Goal: Task Accomplishment & Management: Use online tool/utility

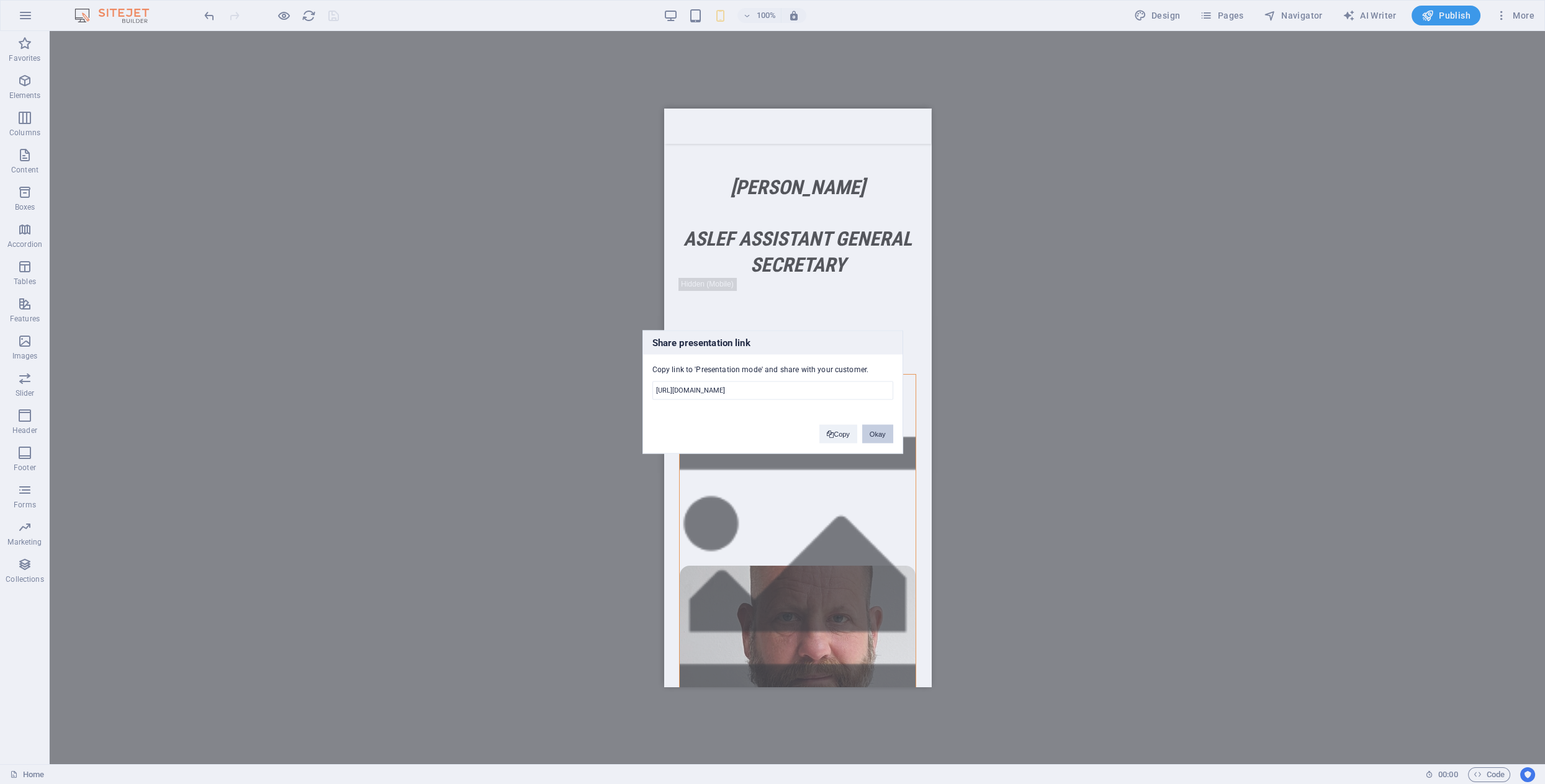
click at [877, 442] on button "Okay" at bounding box center [877, 434] width 31 height 19
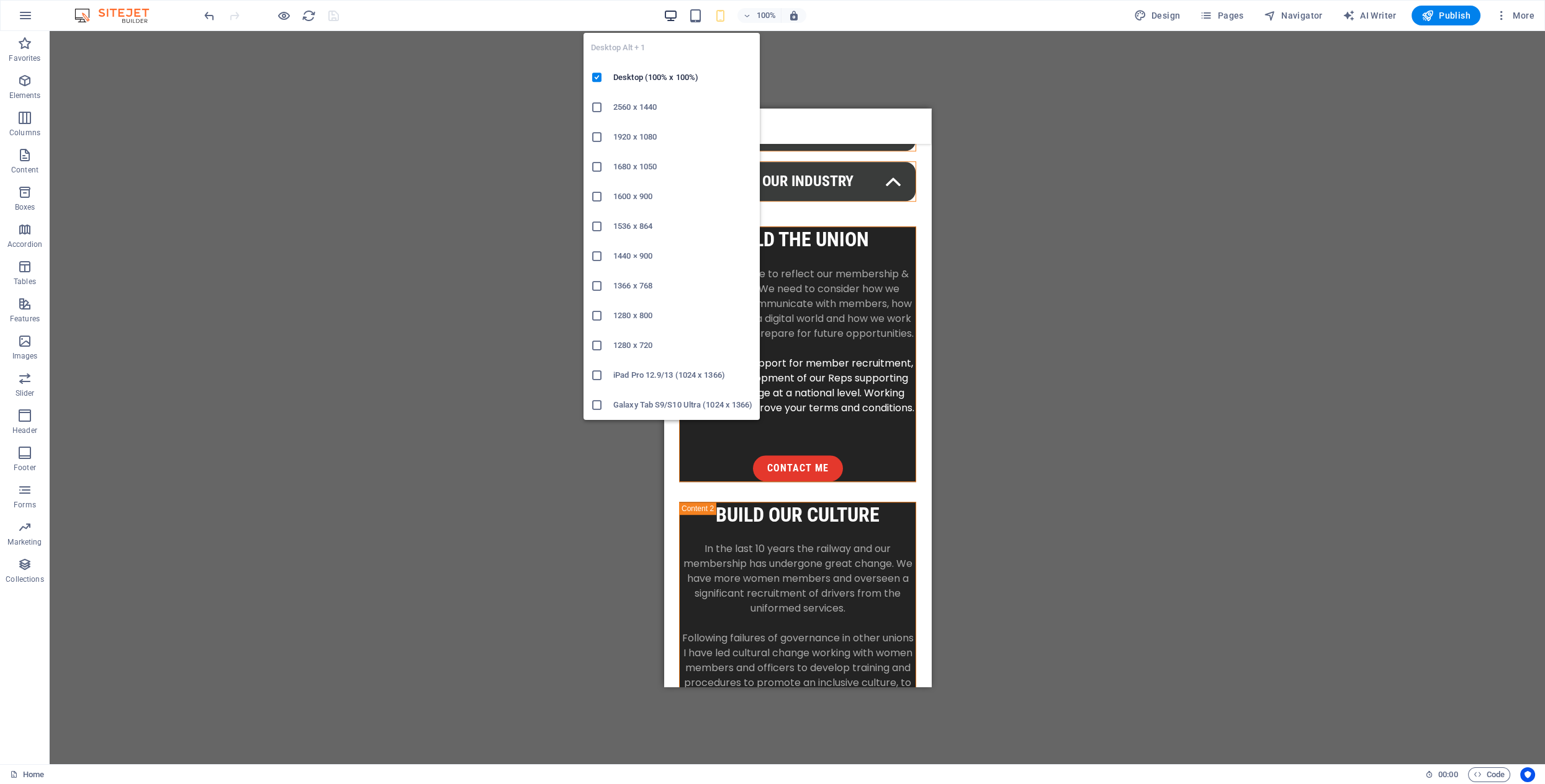
click at [671, 16] on icon "button" at bounding box center [671, 16] width 14 height 14
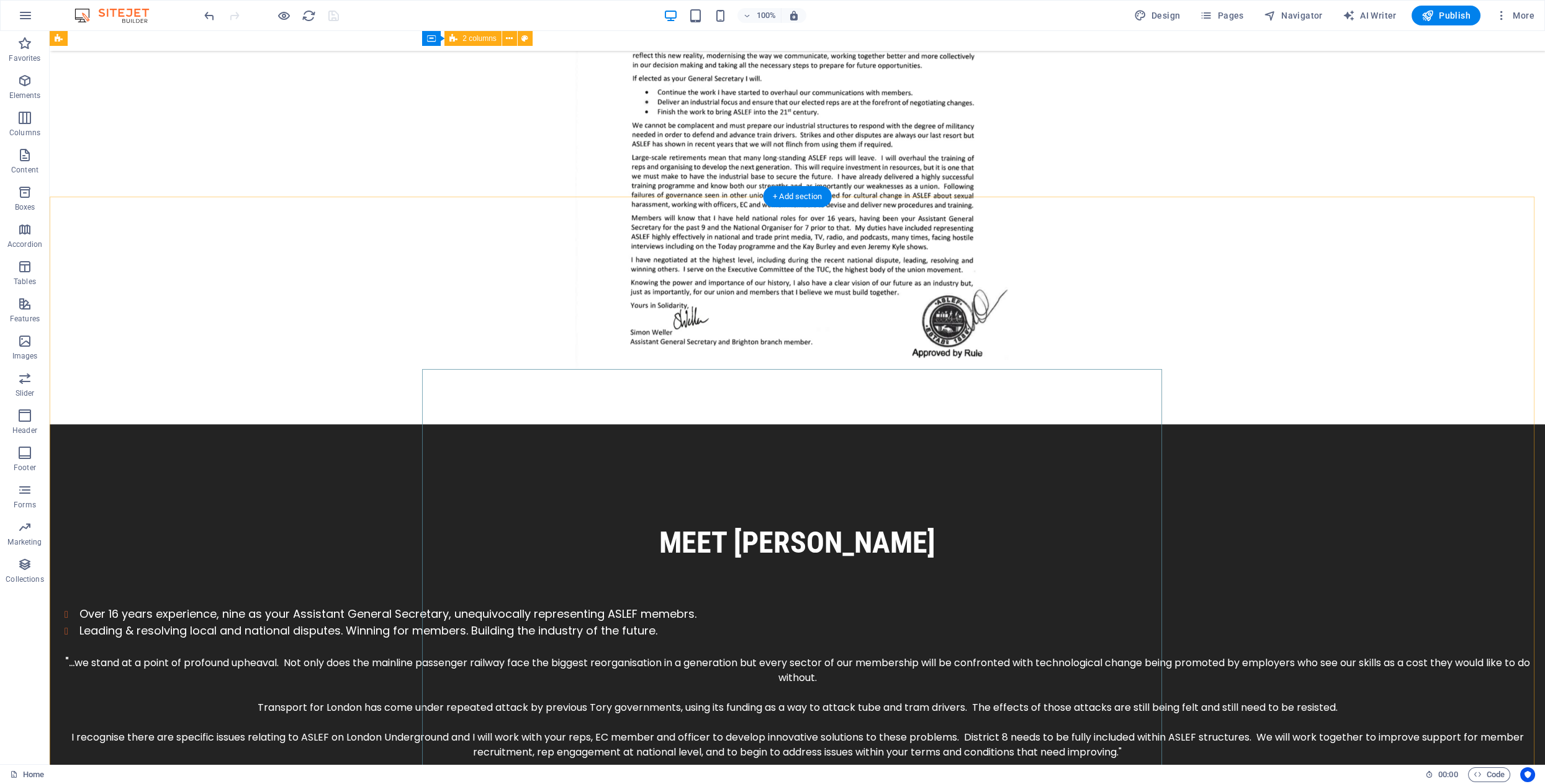
scroll to position [2467, 0]
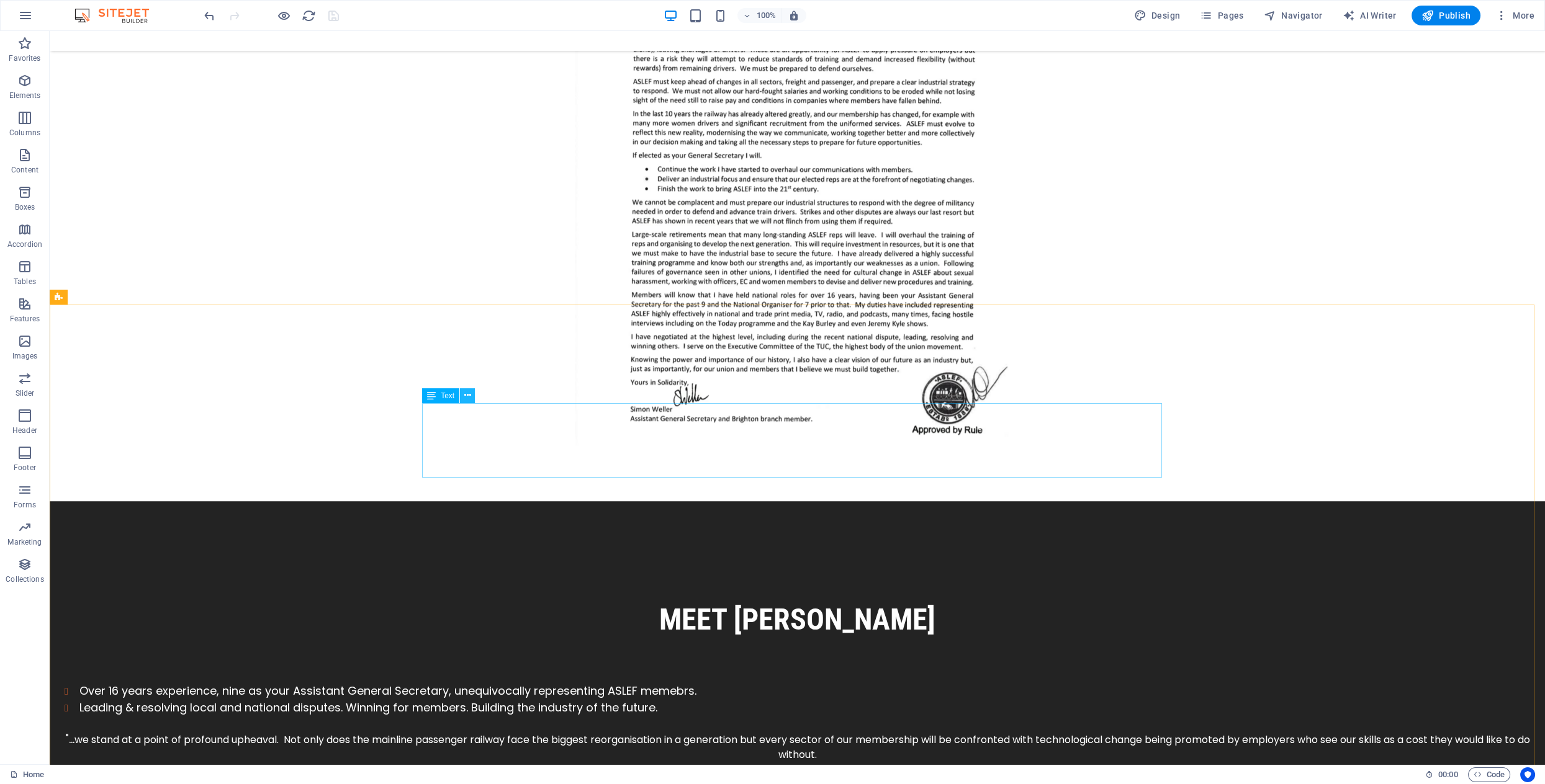
click at [470, 396] on icon at bounding box center [467, 396] width 7 height 13
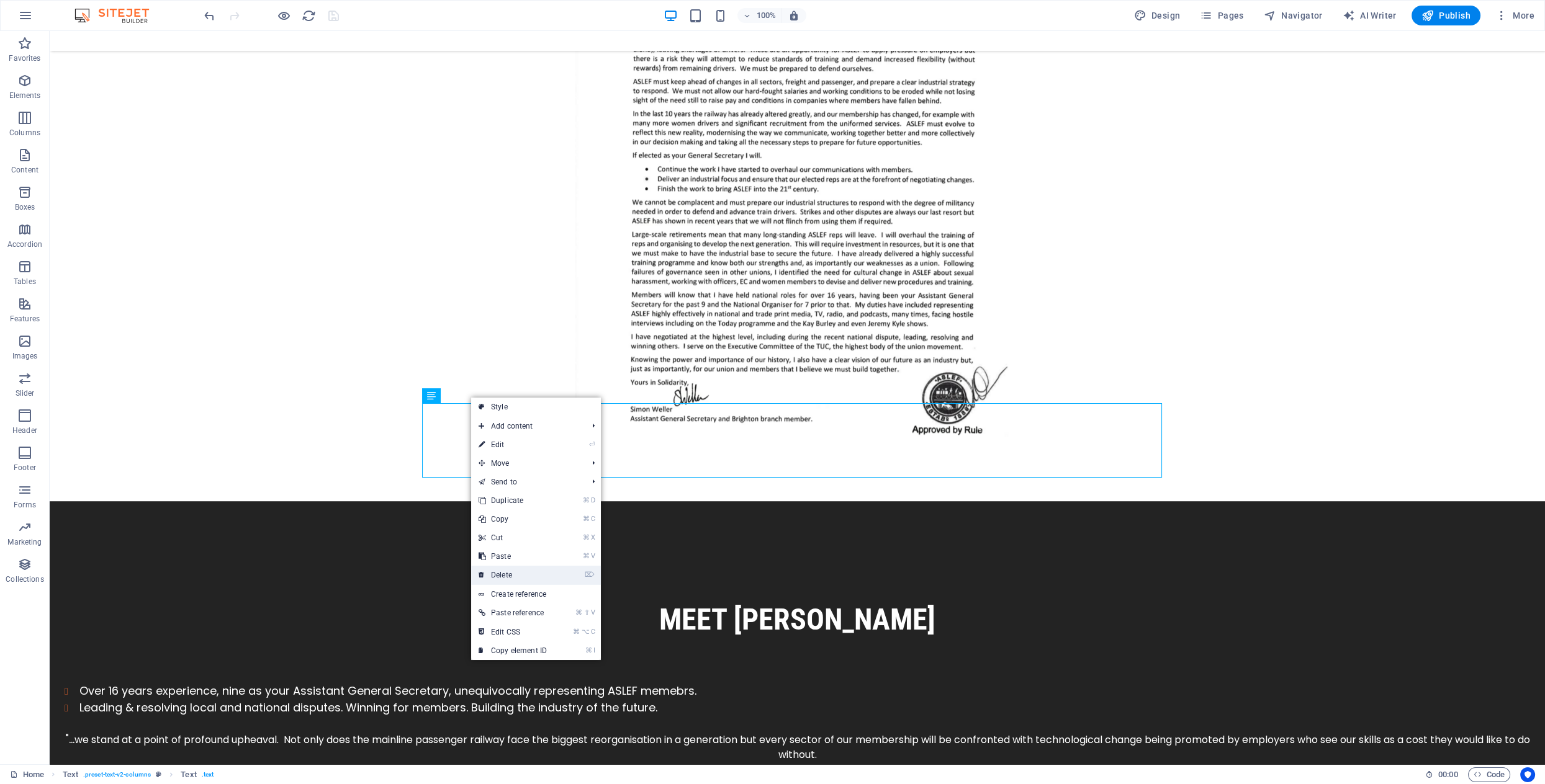
click at [512, 575] on link "⌦ Delete" at bounding box center [512, 575] width 83 height 19
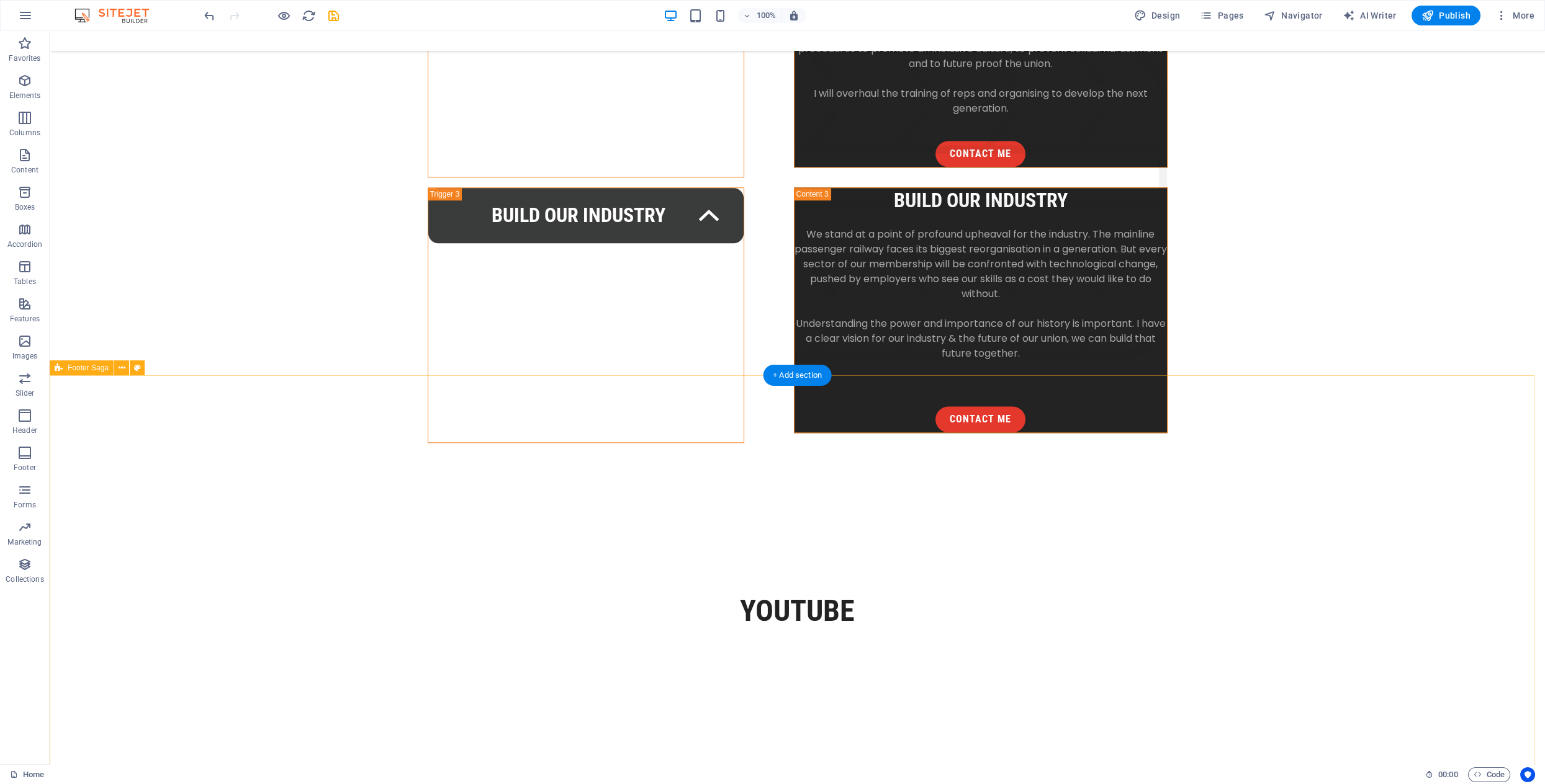
scroll to position [3916, 0]
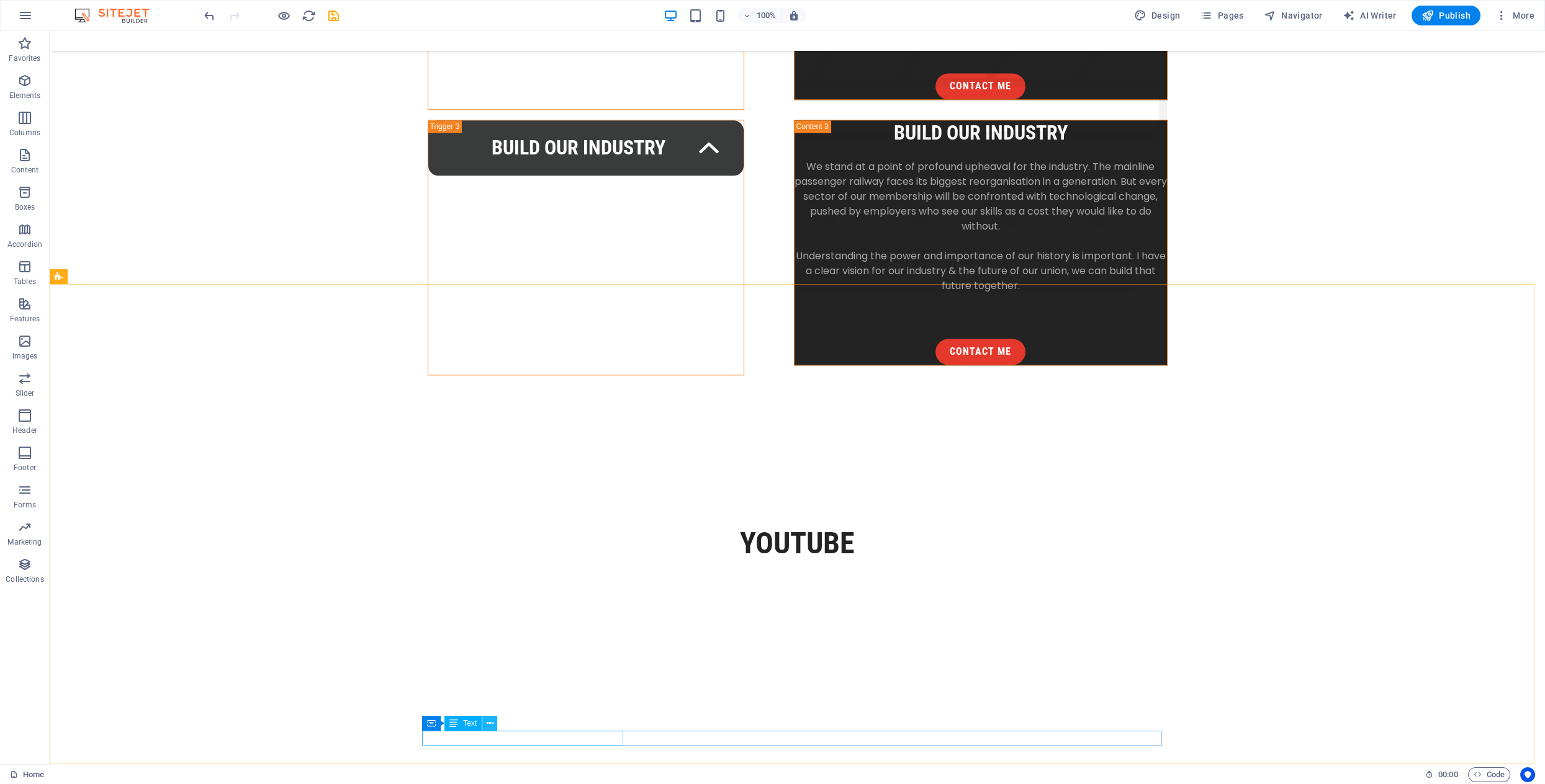
click at [488, 726] on icon at bounding box center [490, 724] width 7 height 13
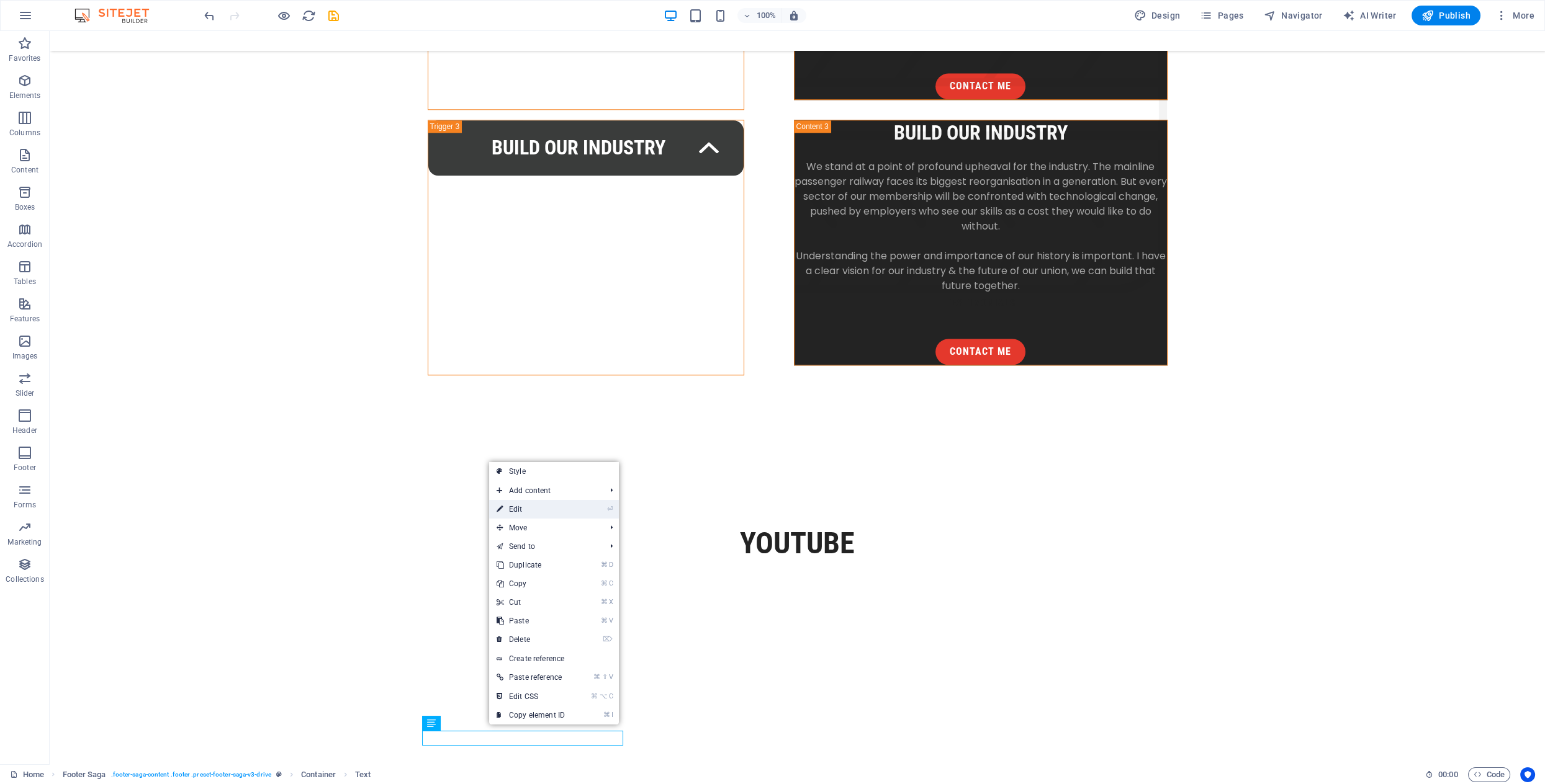
click at [575, 509] on li "⏎ Edit" at bounding box center [554, 510] width 130 height 19
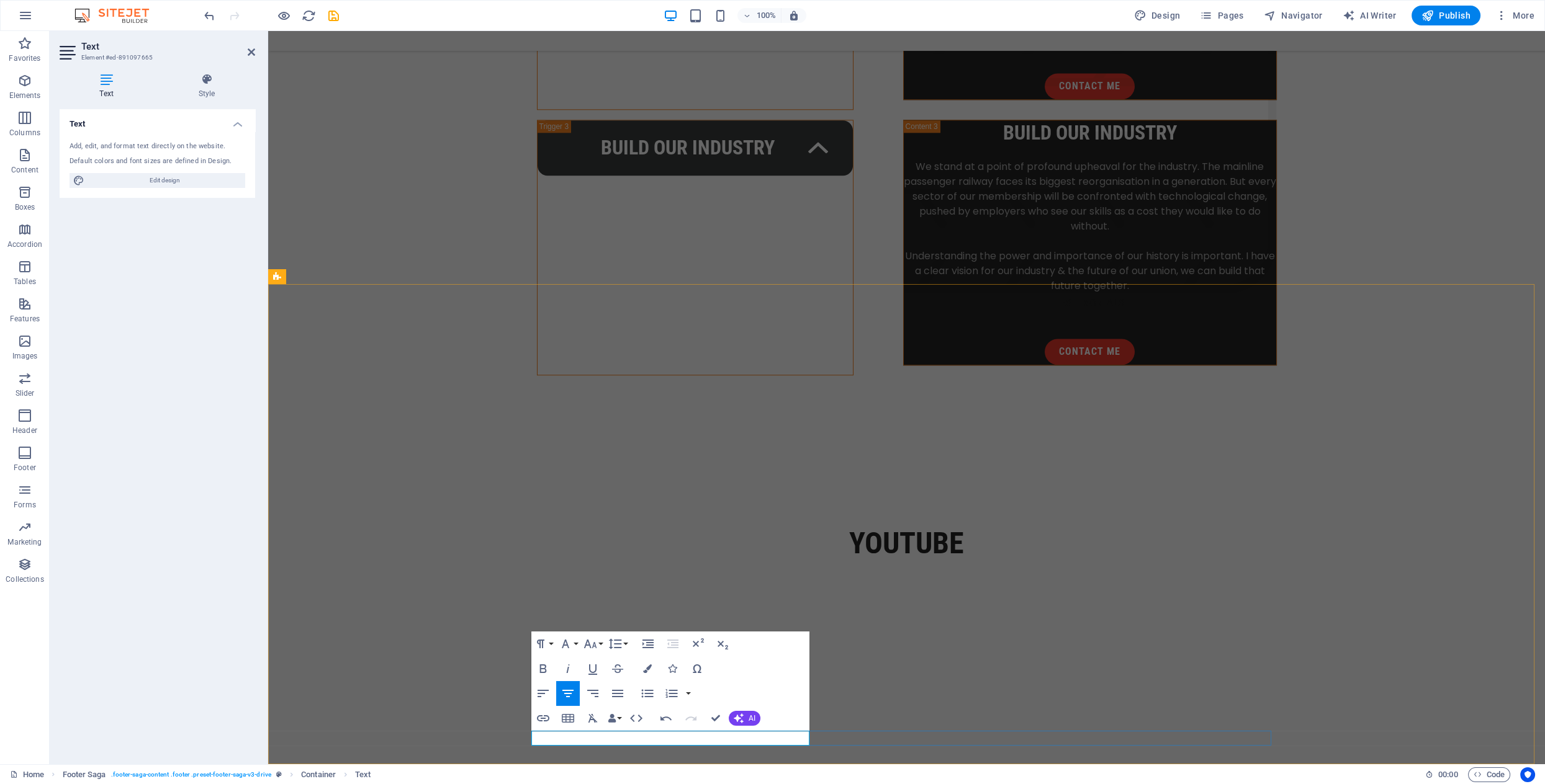
click at [567, 693] on icon "button" at bounding box center [568, 693] width 15 height 15
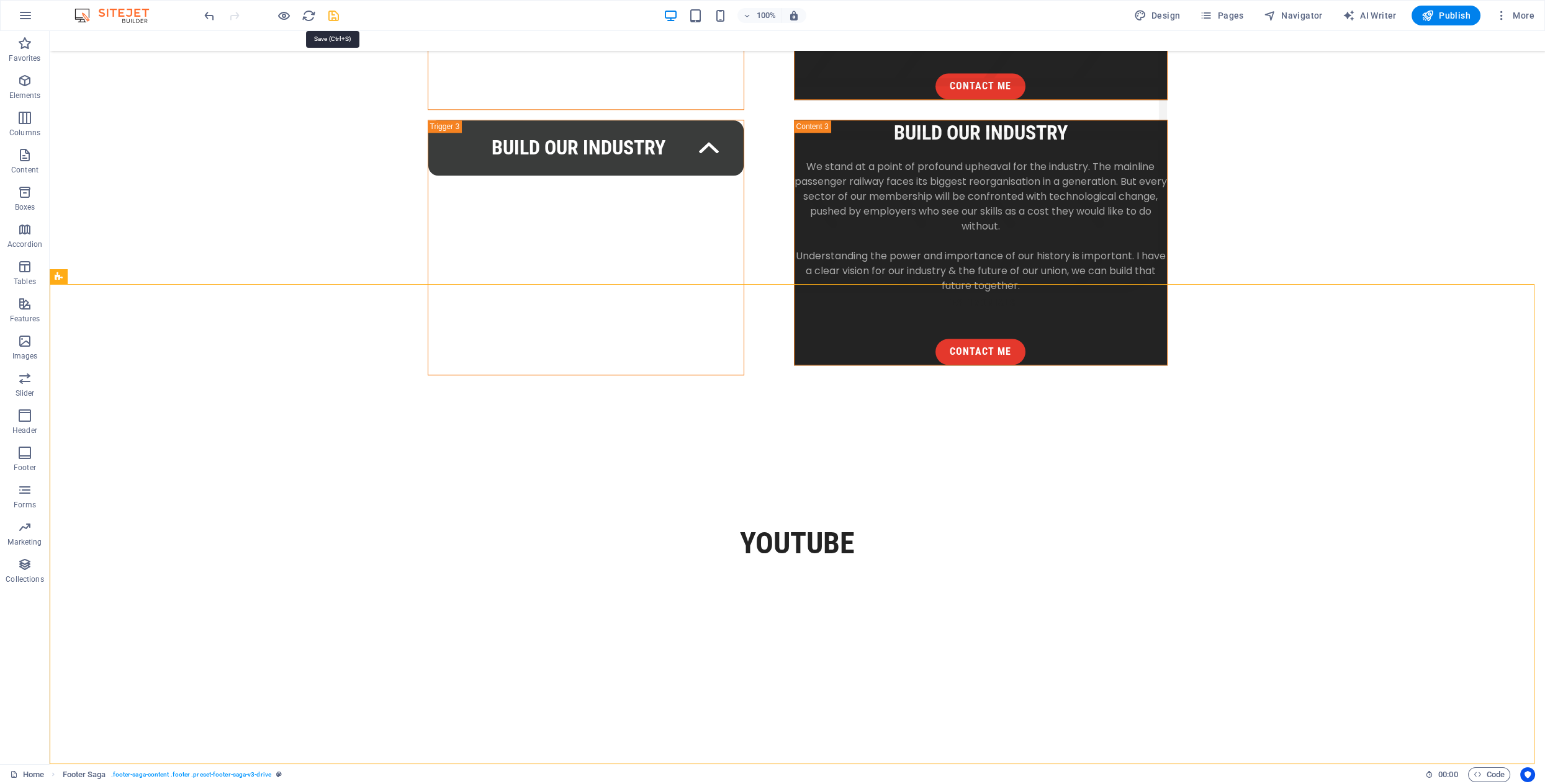
click at [334, 16] on icon "save" at bounding box center [334, 16] width 14 height 14
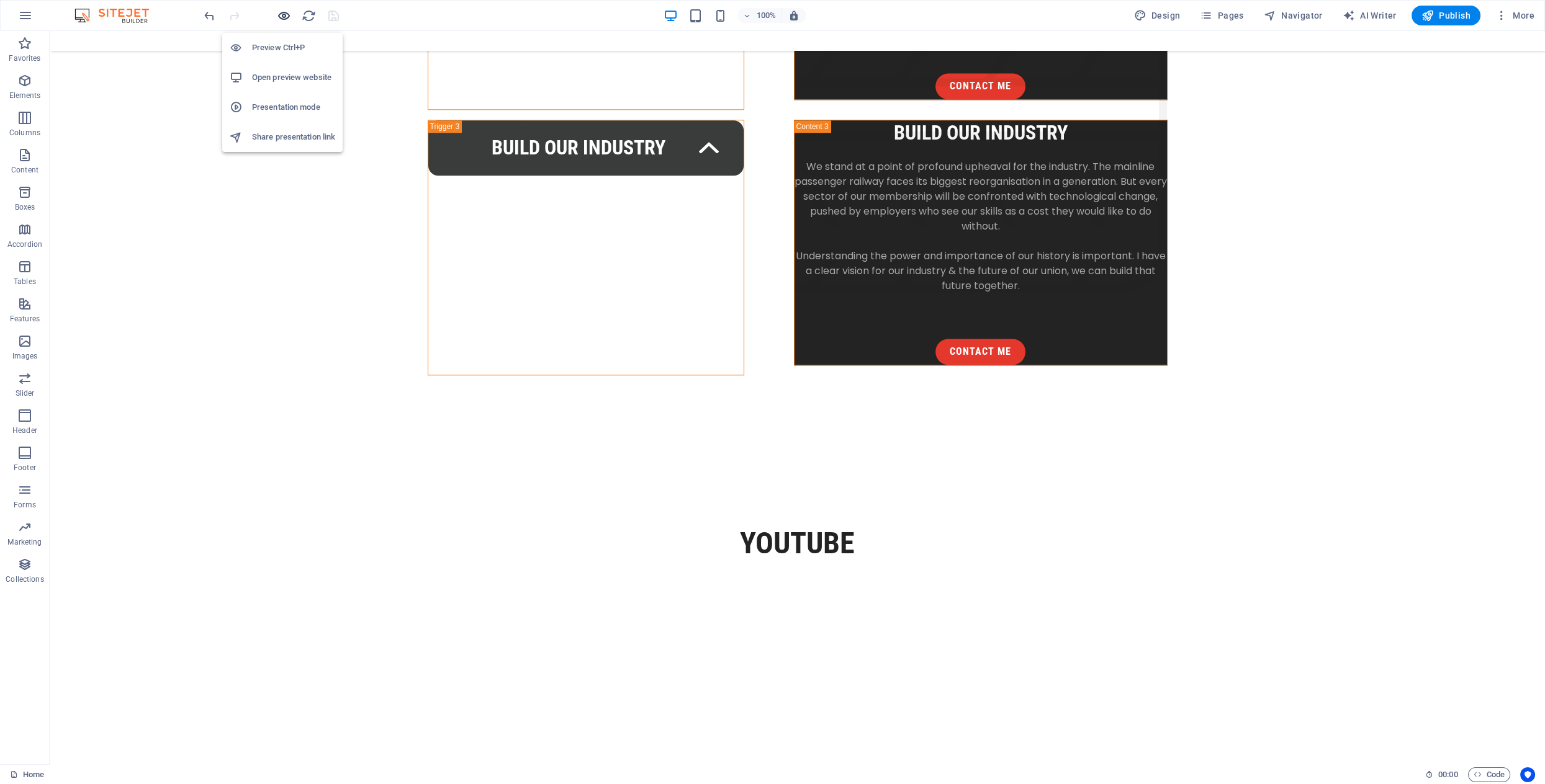
click at [285, 14] on icon "button" at bounding box center [284, 16] width 14 height 14
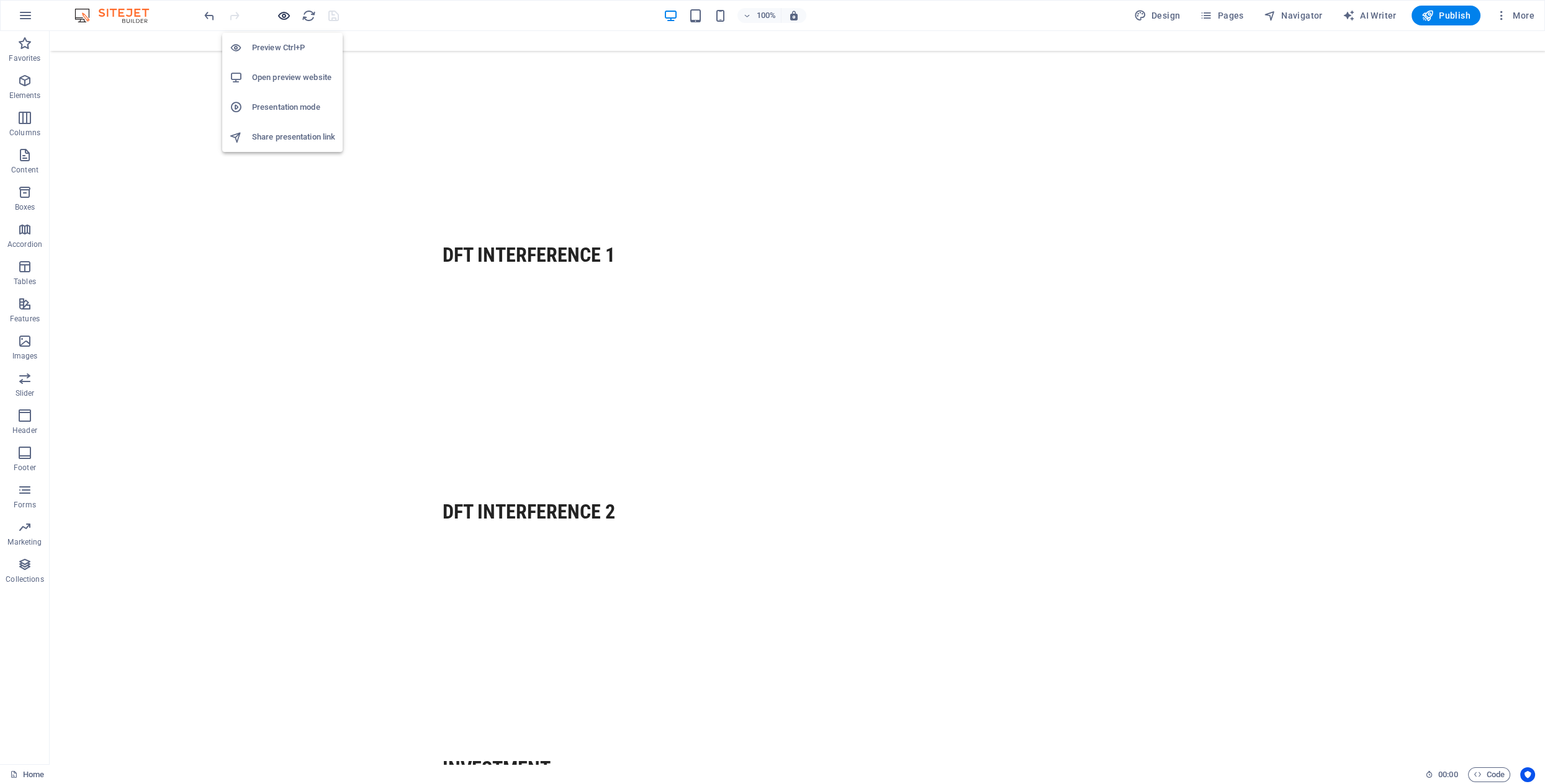
scroll to position [3329, 0]
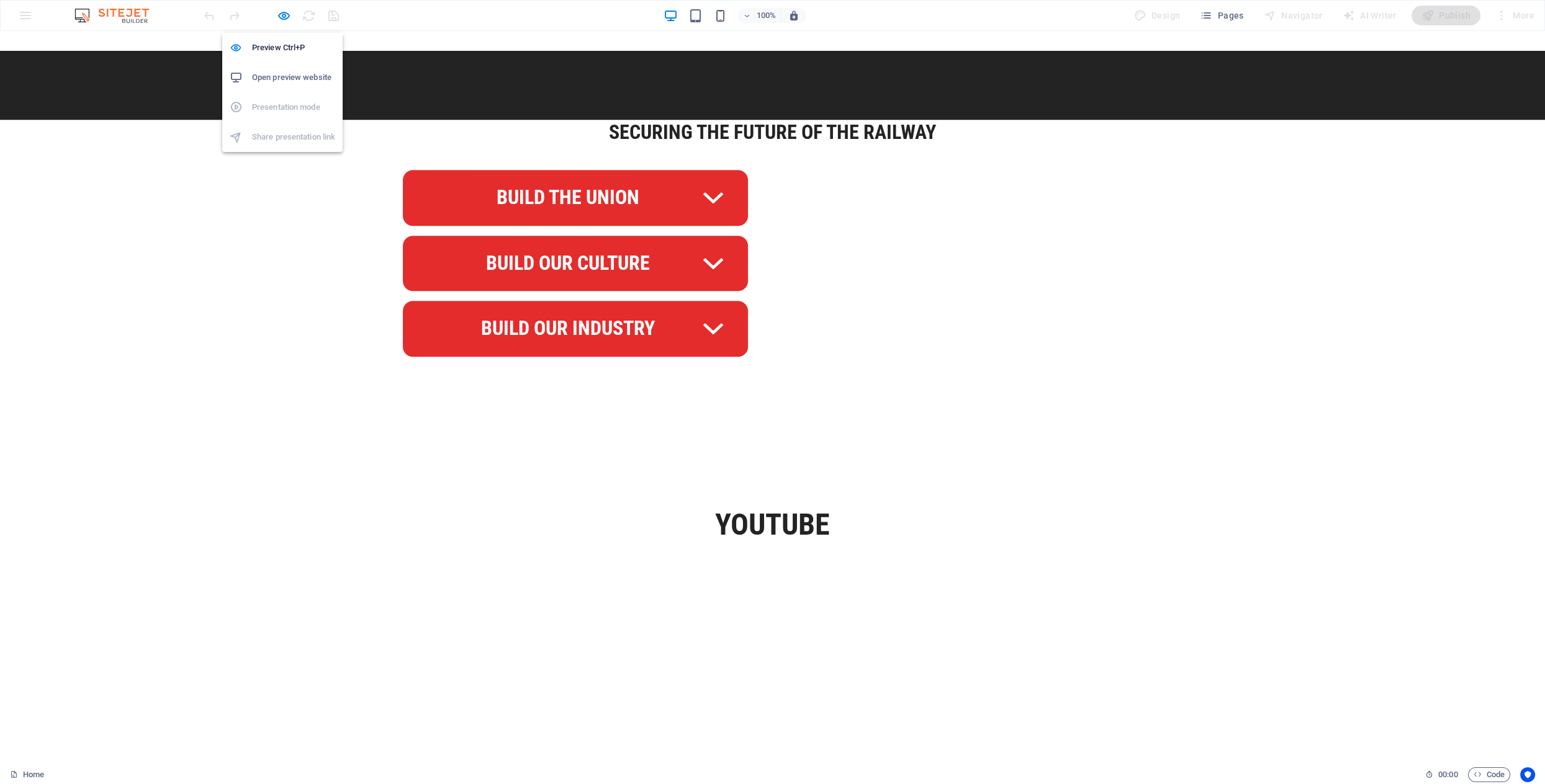
click at [282, 75] on h6 "Open preview website" at bounding box center [293, 77] width 83 height 15
click at [282, 15] on icon "button" at bounding box center [284, 16] width 14 height 14
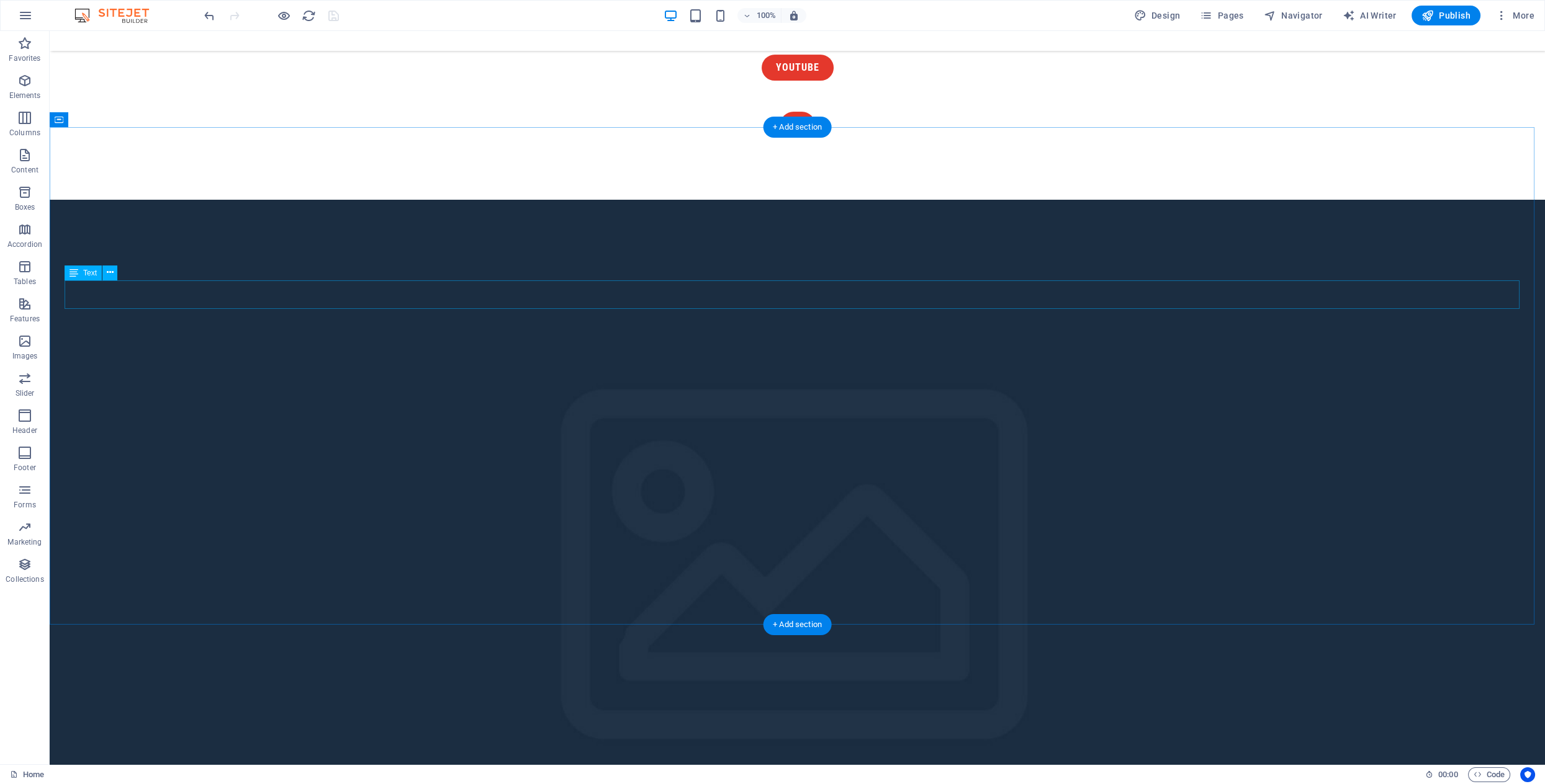
scroll to position [1224, 0]
click at [108, 301] on icon at bounding box center [110, 301] width 7 height 13
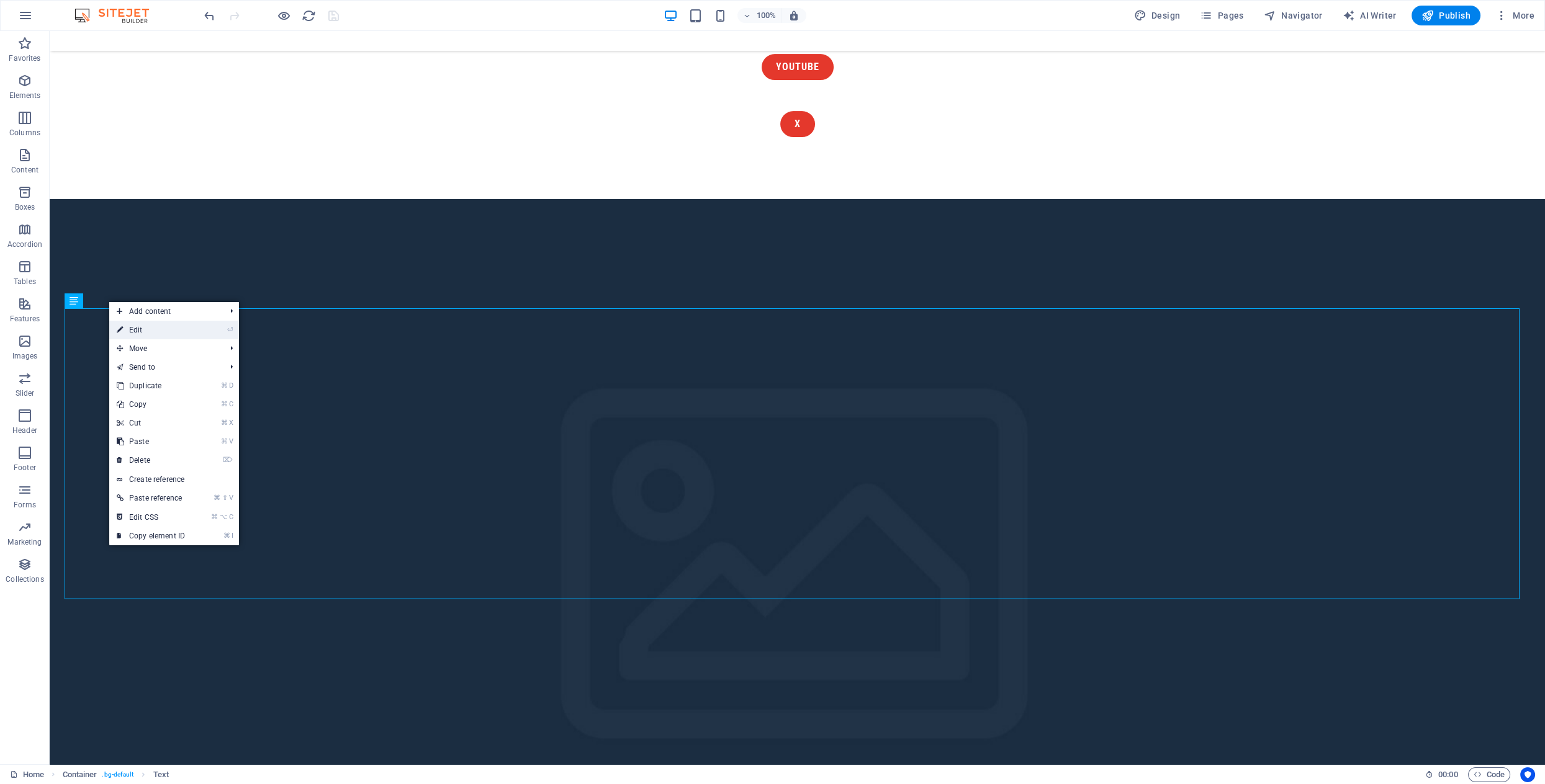
click at [147, 334] on link "⏎ Edit" at bounding box center [151, 330] width 83 height 19
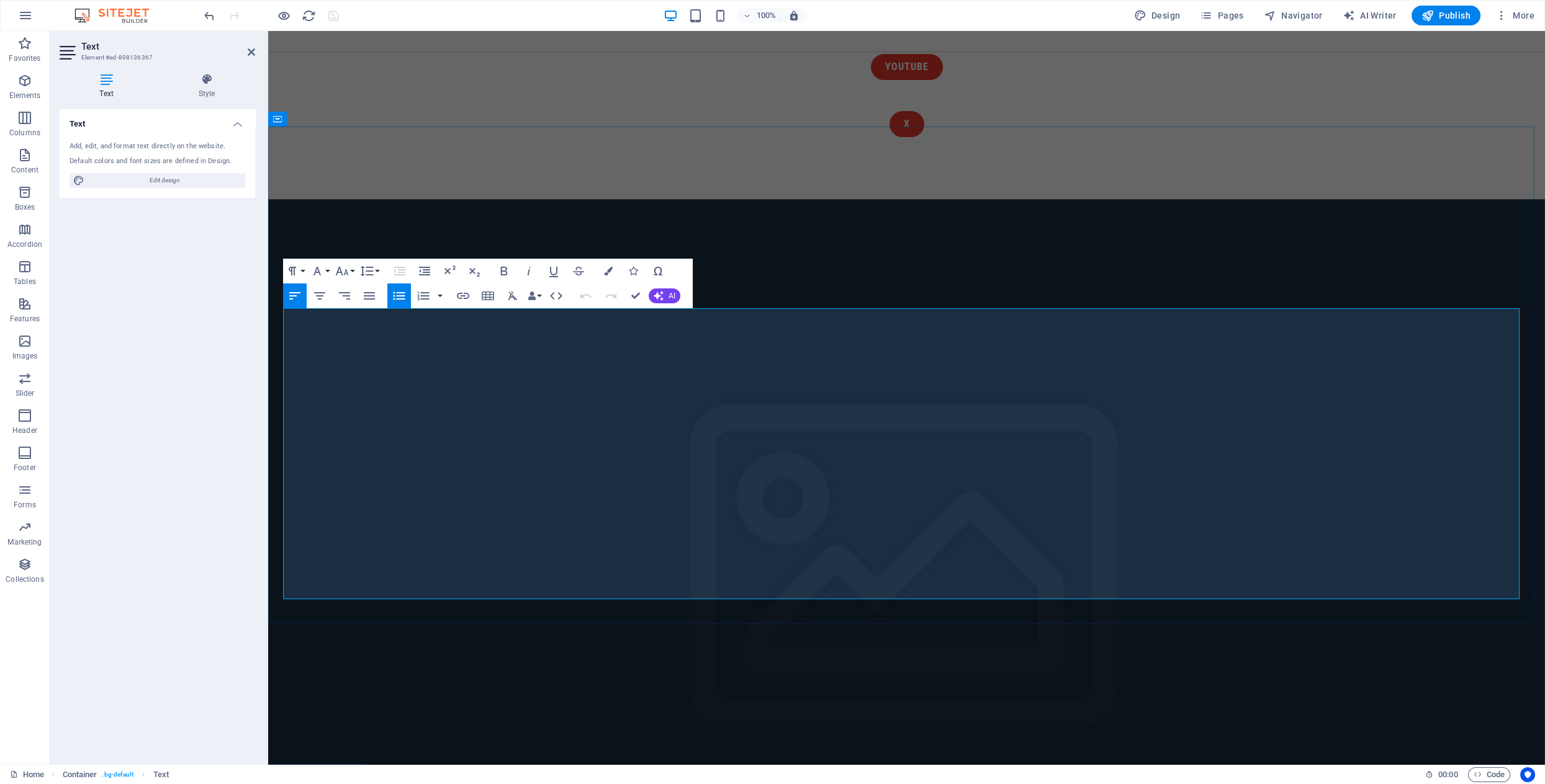
drag, startPoint x: 306, startPoint y: 362, endPoint x: 558, endPoint y: 496, distance: 285.4
click at [370, 293] on icon "button" at bounding box center [369, 296] width 11 height 7
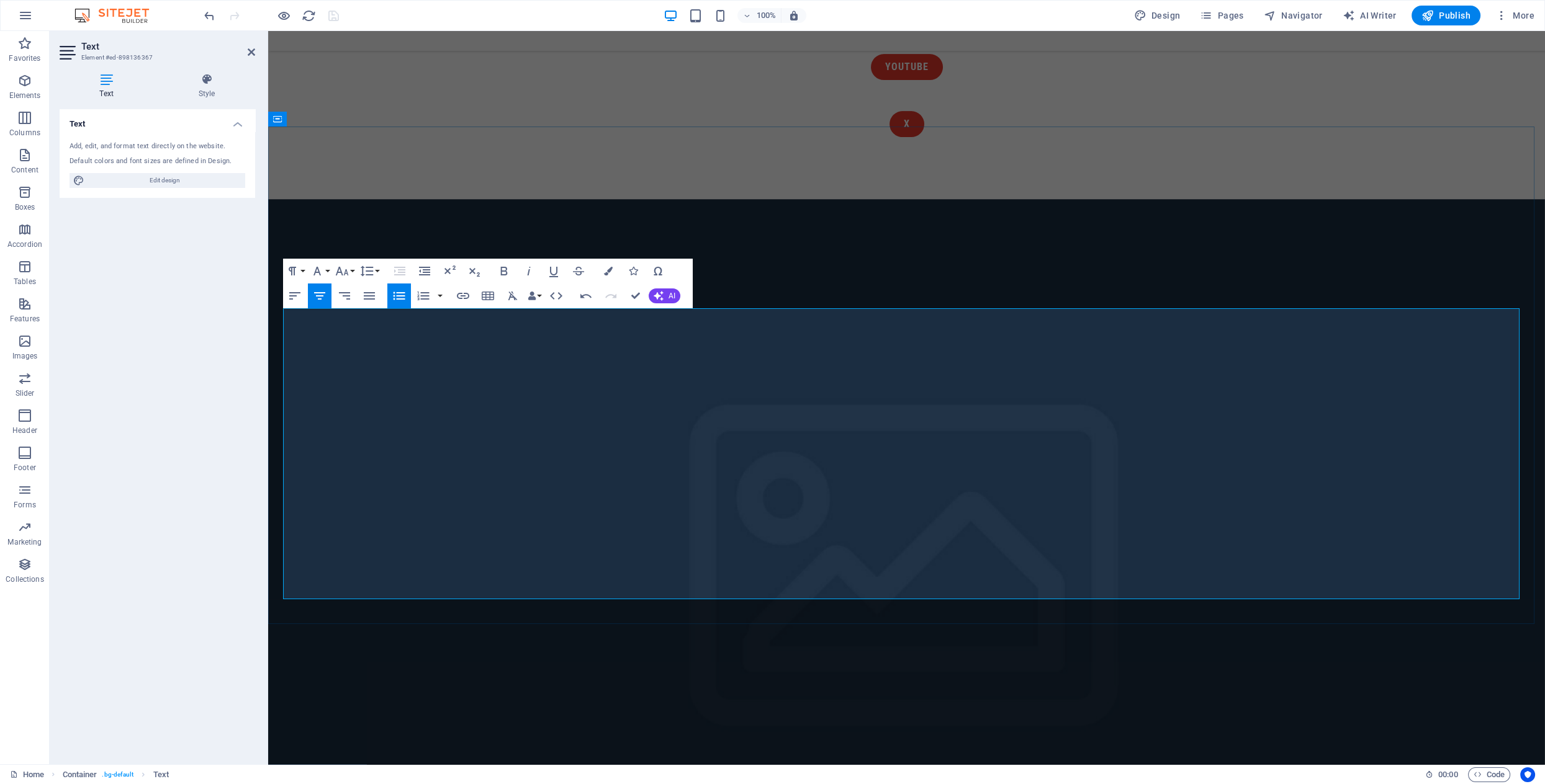
drag, startPoint x: 688, startPoint y: 511, endPoint x: 910, endPoint y: 566, distance: 228.7
click at [292, 297] on icon "button" at bounding box center [294, 296] width 15 height 15
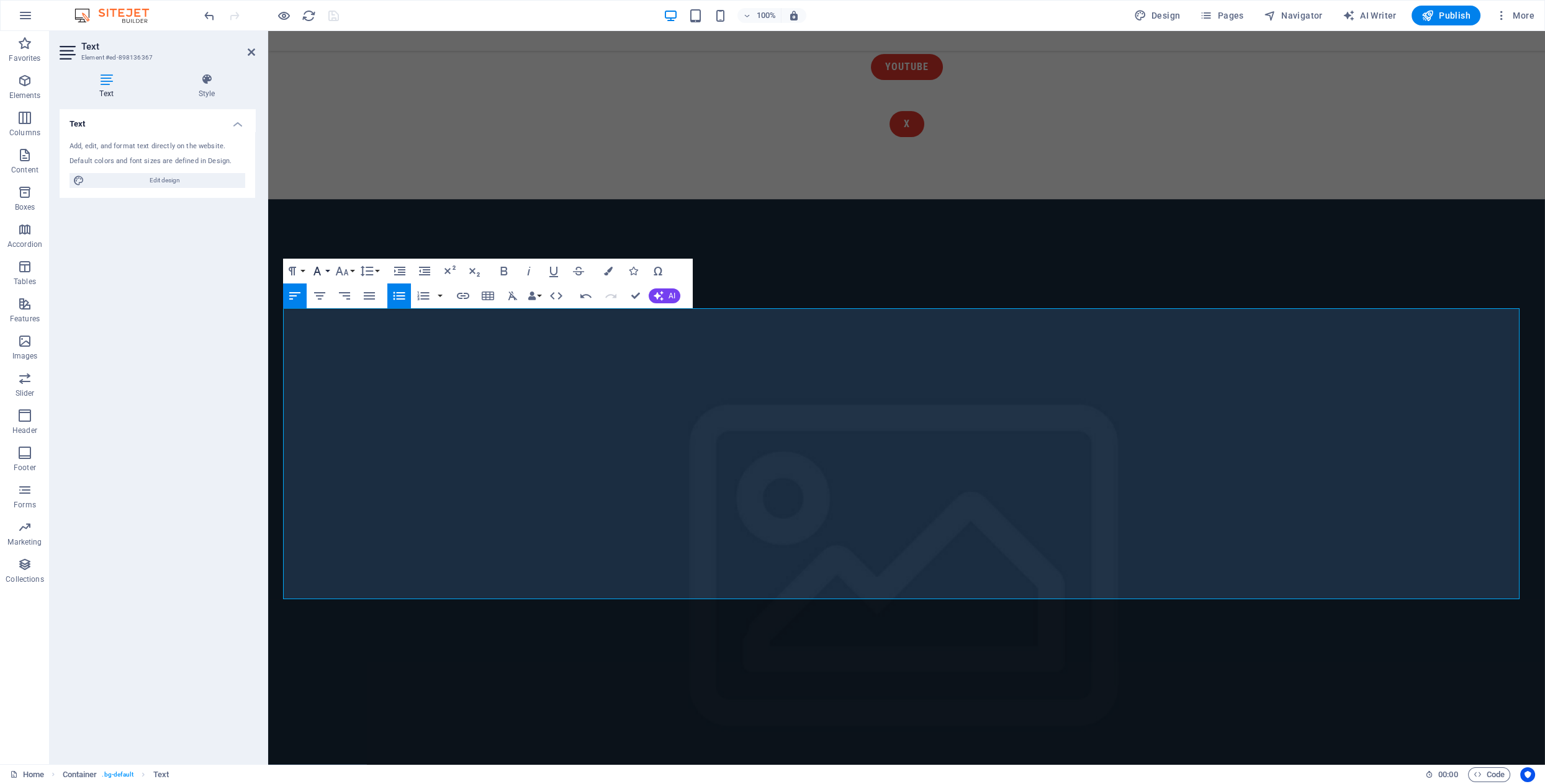
click at [322, 273] on icon "button" at bounding box center [317, 271] width 15 height 15
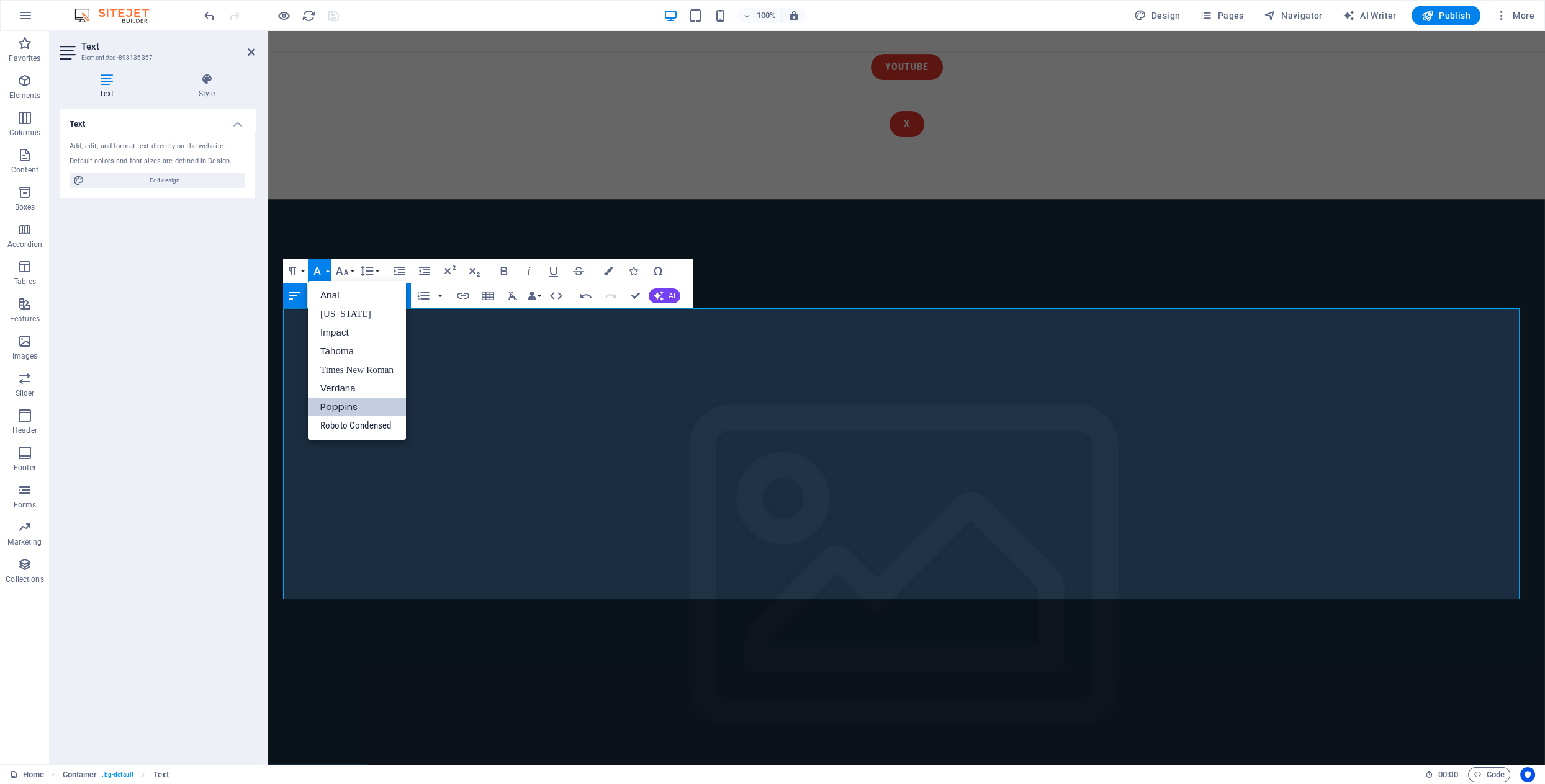
scroll to position [0, 0]
drag, startPoint x: 460, startPoint y: 338, endPoint x: 454, endPoint y: 354, distance: 17.1
click at [339, 266] on icon "button" at bounding box center [342, 271] width 15 height 15
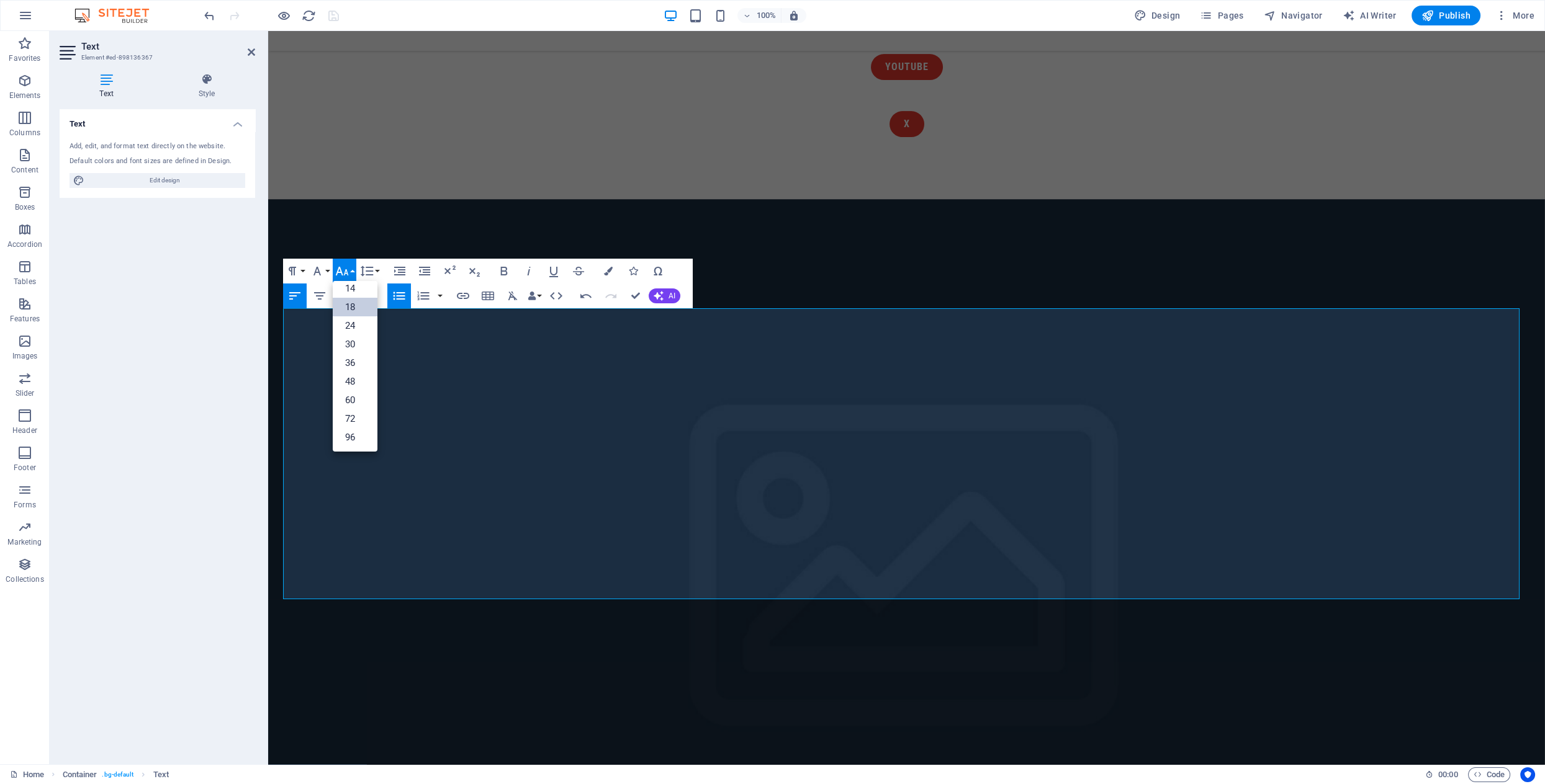
scroll to position [100, 0]
drag, startPoint x: 579, startPoint y: 546, endPoint x: 319, endPoint y: 316, distance: 347.1
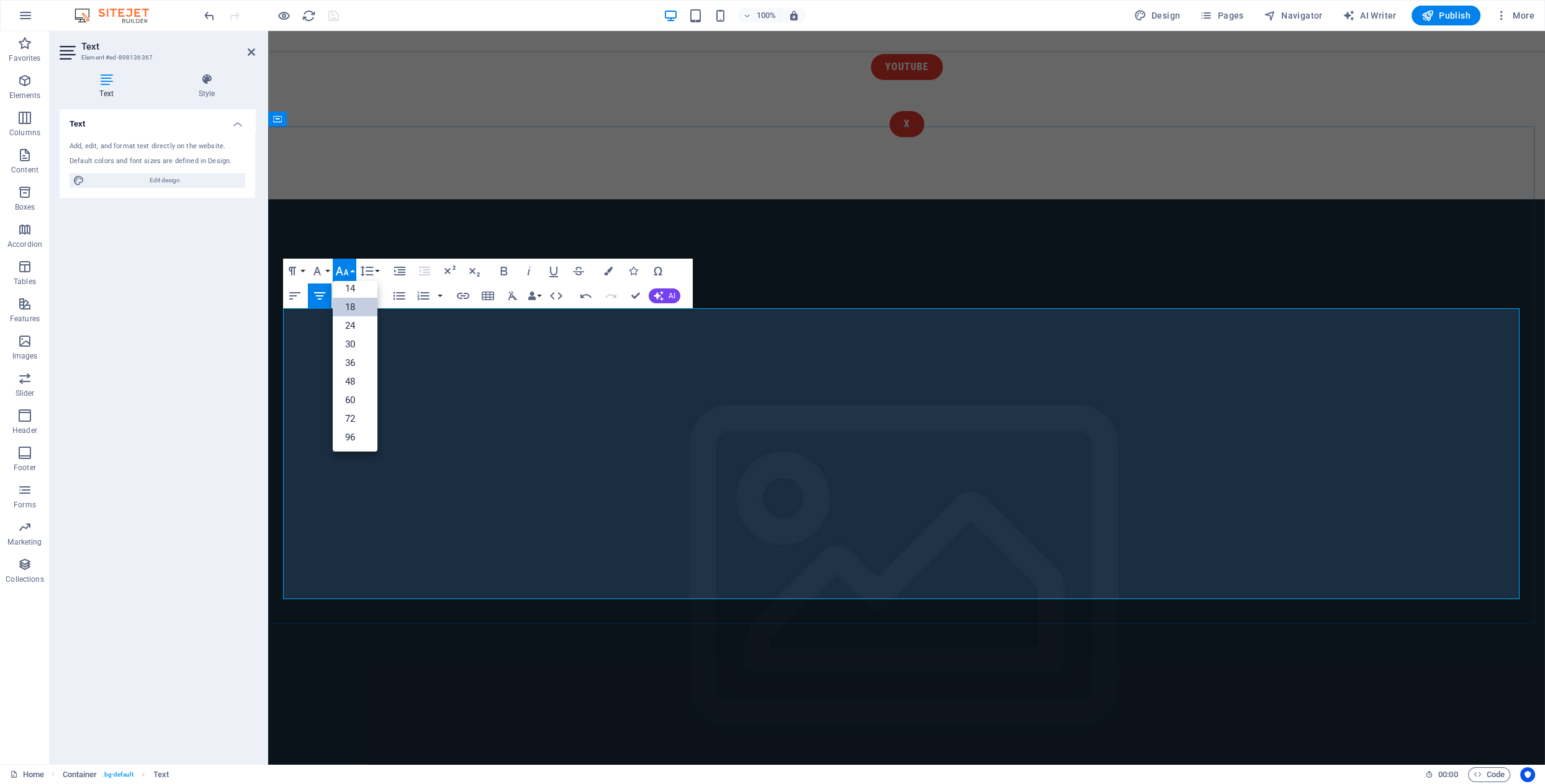
click at [353, 306] on link "18" at bounding box center [355, 307] width 45 height 19
click at [342, 273] on icon "button" at bounding box center [342, 271] width 15 height 15
click at [352, 322] on link "24" at bounding box center [355, 326] width 45 height 19
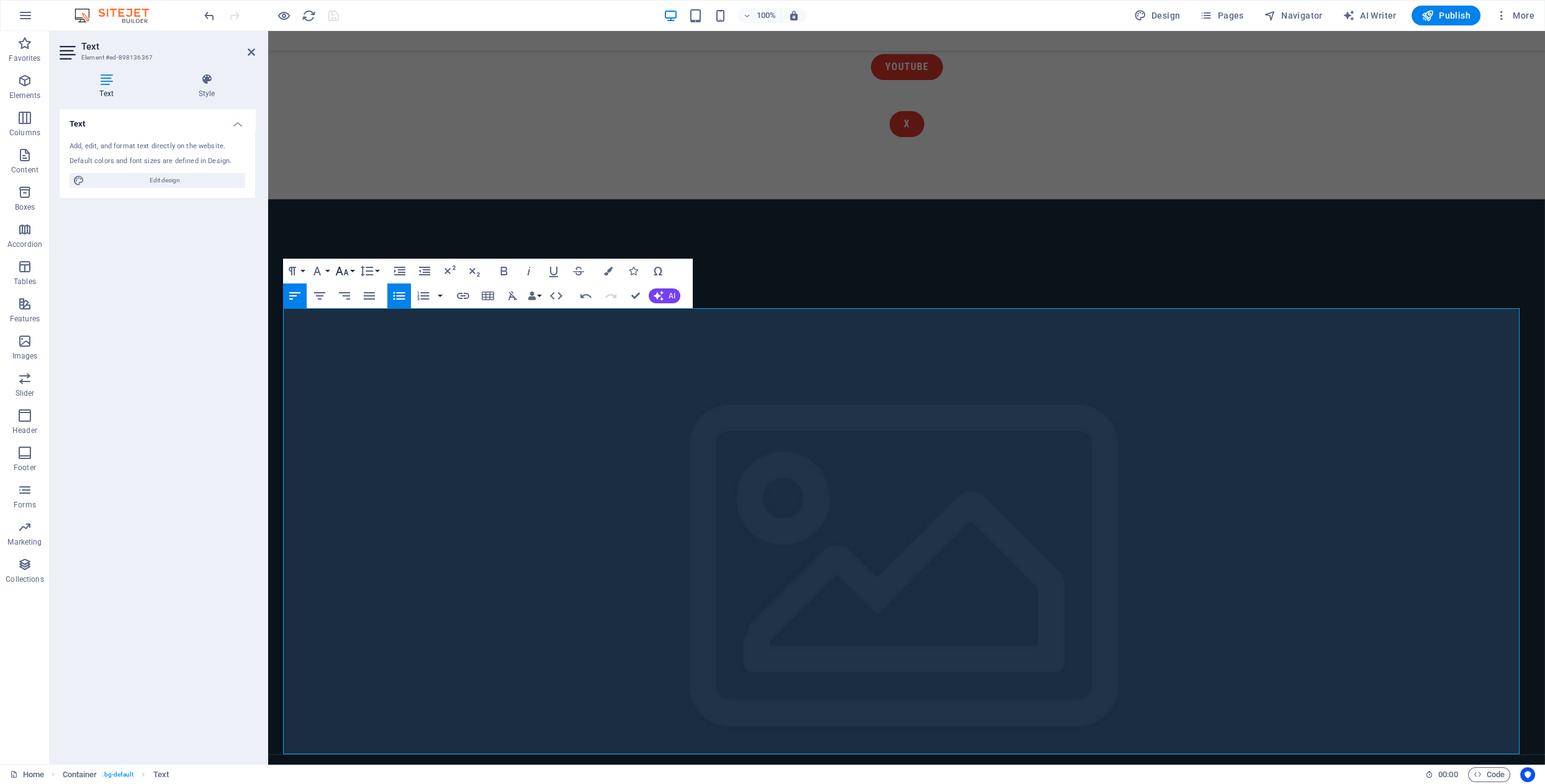
click at [350, 271] on button "Font Size" at bounding box center [345, 271] width 23 height 25
drag, startPoint x: 671, startPoint y: 707, endPoint x: 275, endPoint y: 303, distance: 565.7
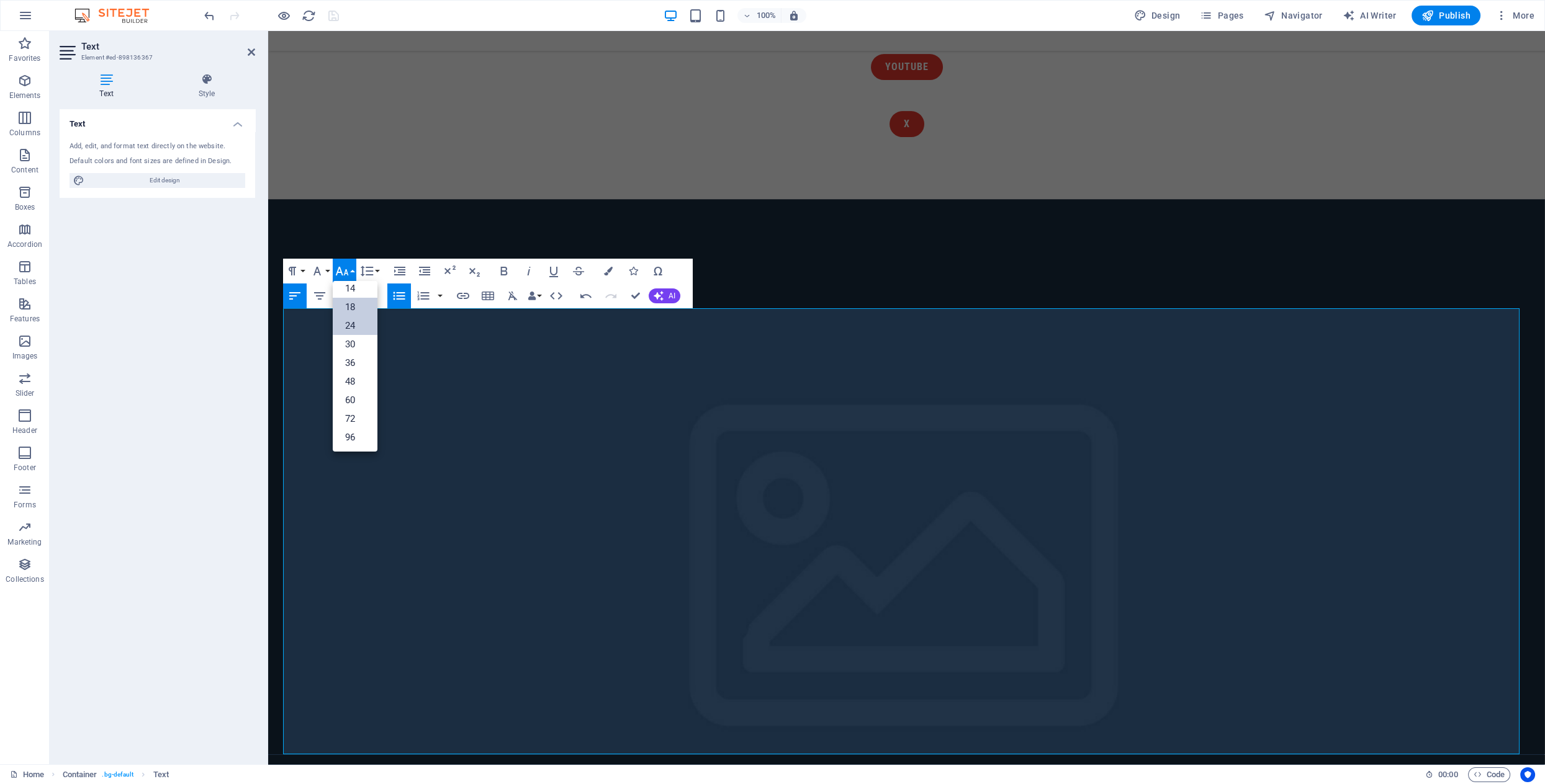
click at [355, 309] on link "18" at bounding box center [355, 307] width 45 height 19
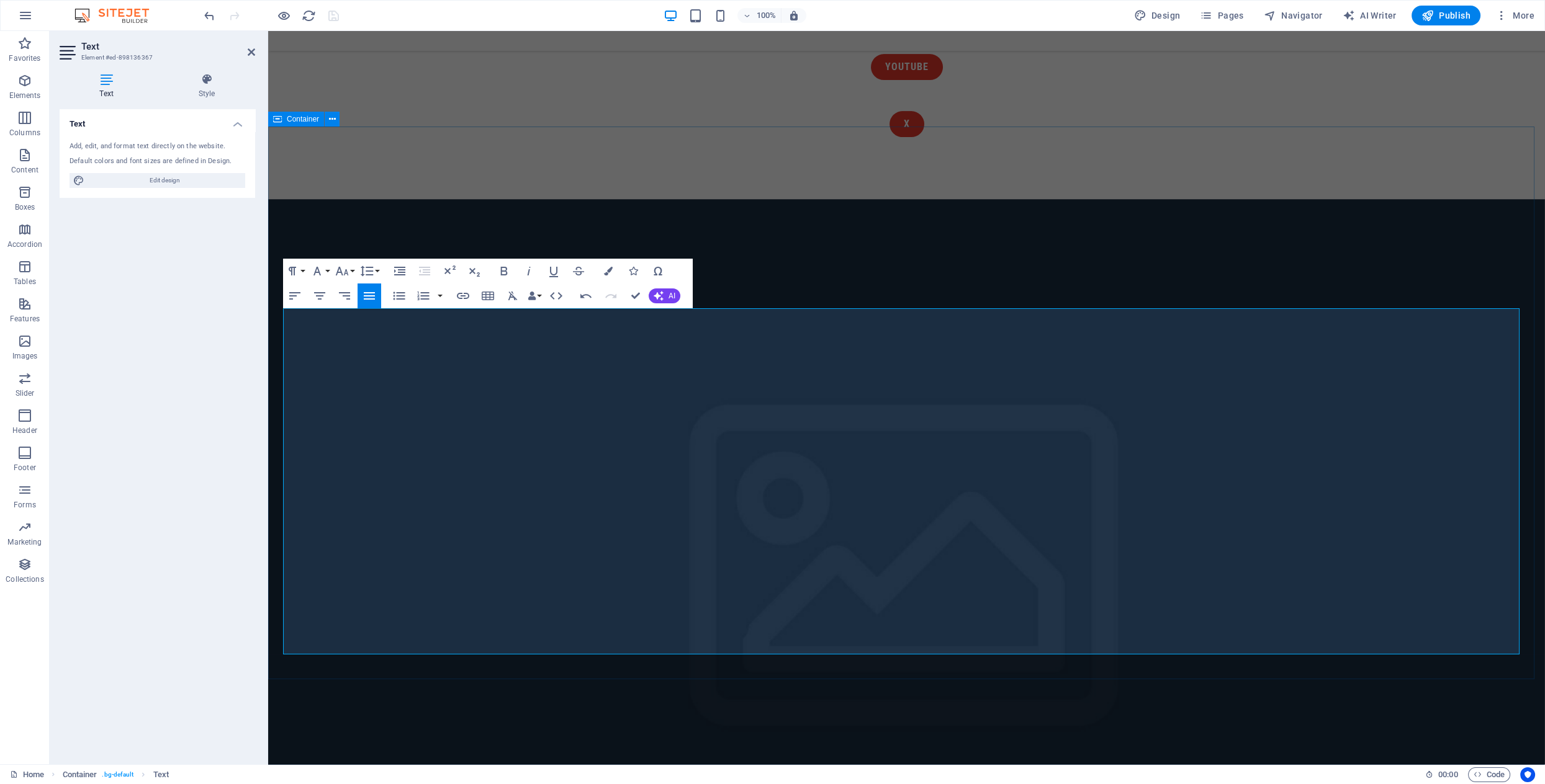
drag, startPoint x: 526, startPoint y: 533, endPoint x: 283, endPoint y: 532, distance: 243.0
click at [501, 266] on icon "button" at bounding box center [504, 271] width 7 height 9
drag, startPoint x: 913, startPoint y: 339, endPoint x: 389, endPoint y: 311, distance: 524.7
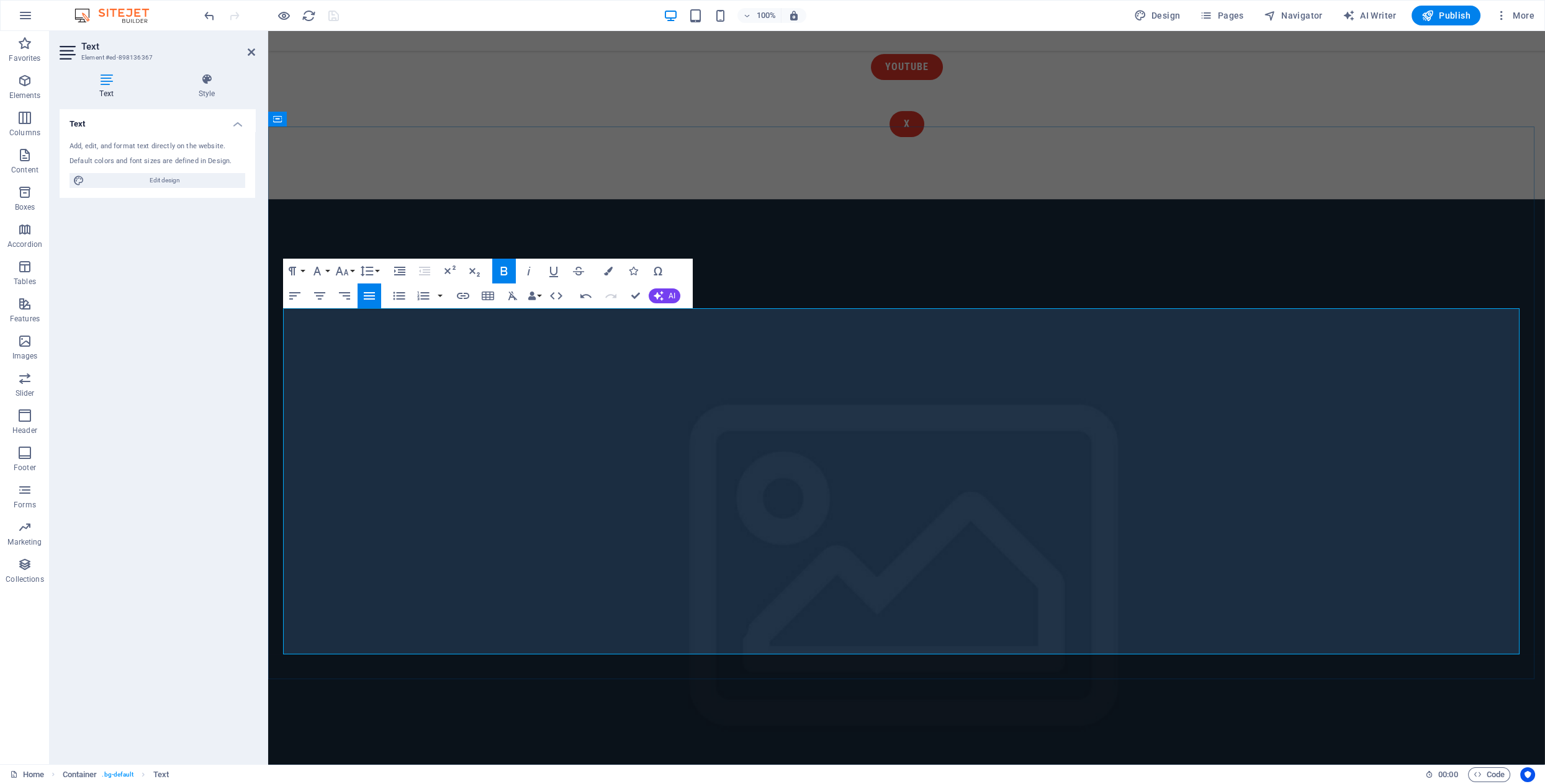
click at [503, 273] on icon "button" at bounding box center [503, 271] width 15 height 15
drag, startPoint x: 565, startPoint y: 588, endPoint x: 589, endPoint y: 603, distance: 28.3
drag, startPoint x: 563, startPoint y: 607, endPoint x: 318, endPoint y: 564, distance: 248.7
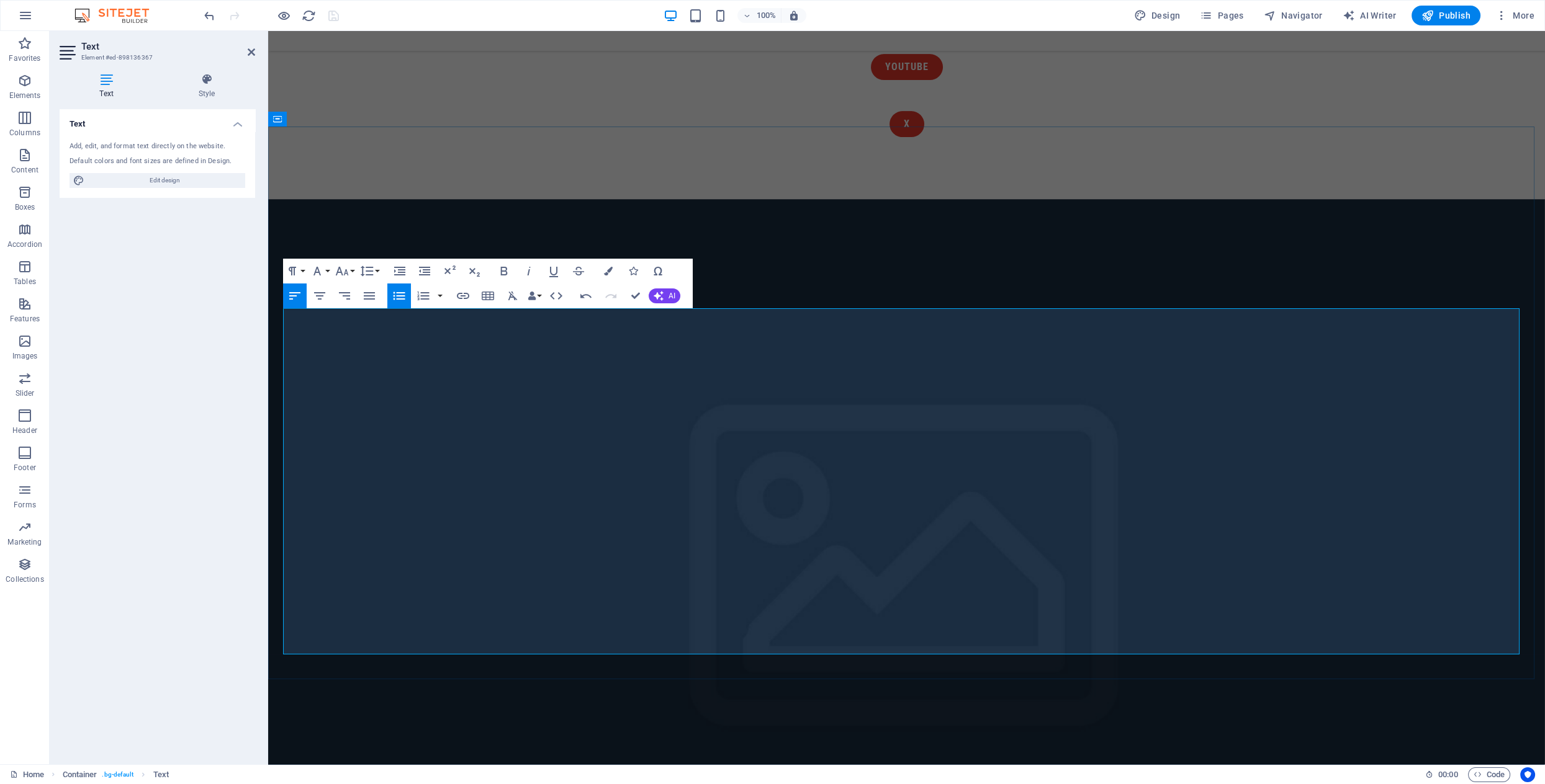
click at [505, 271] on icon "button" at bounding box center [504, 271] width 7 height 9
click at [537, 293] on button "Data Bindings" at bounding box center [534, 296] width 17 height 25
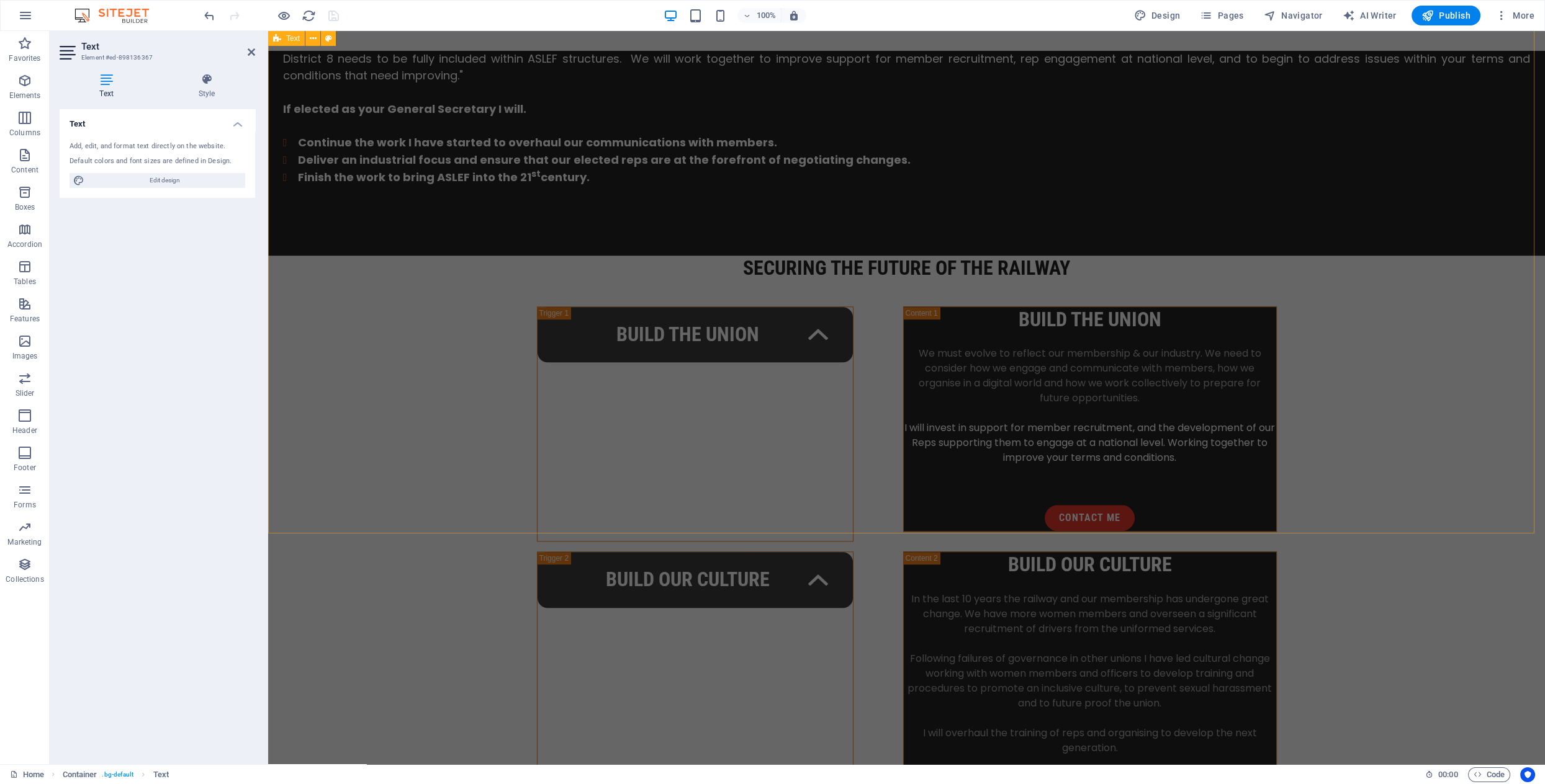
scroll to position [3274, 0]
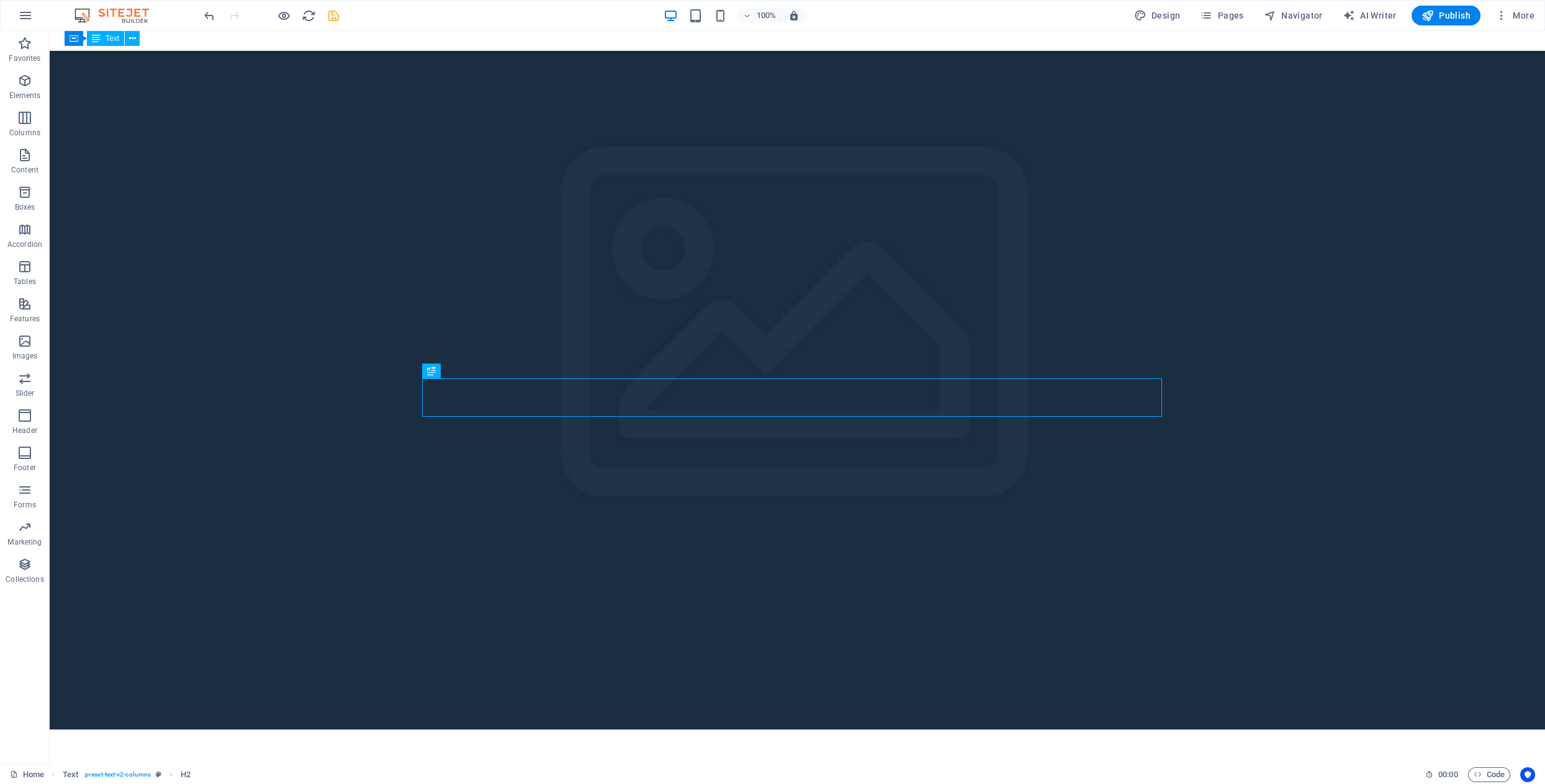
scroll to position [2480, 0]
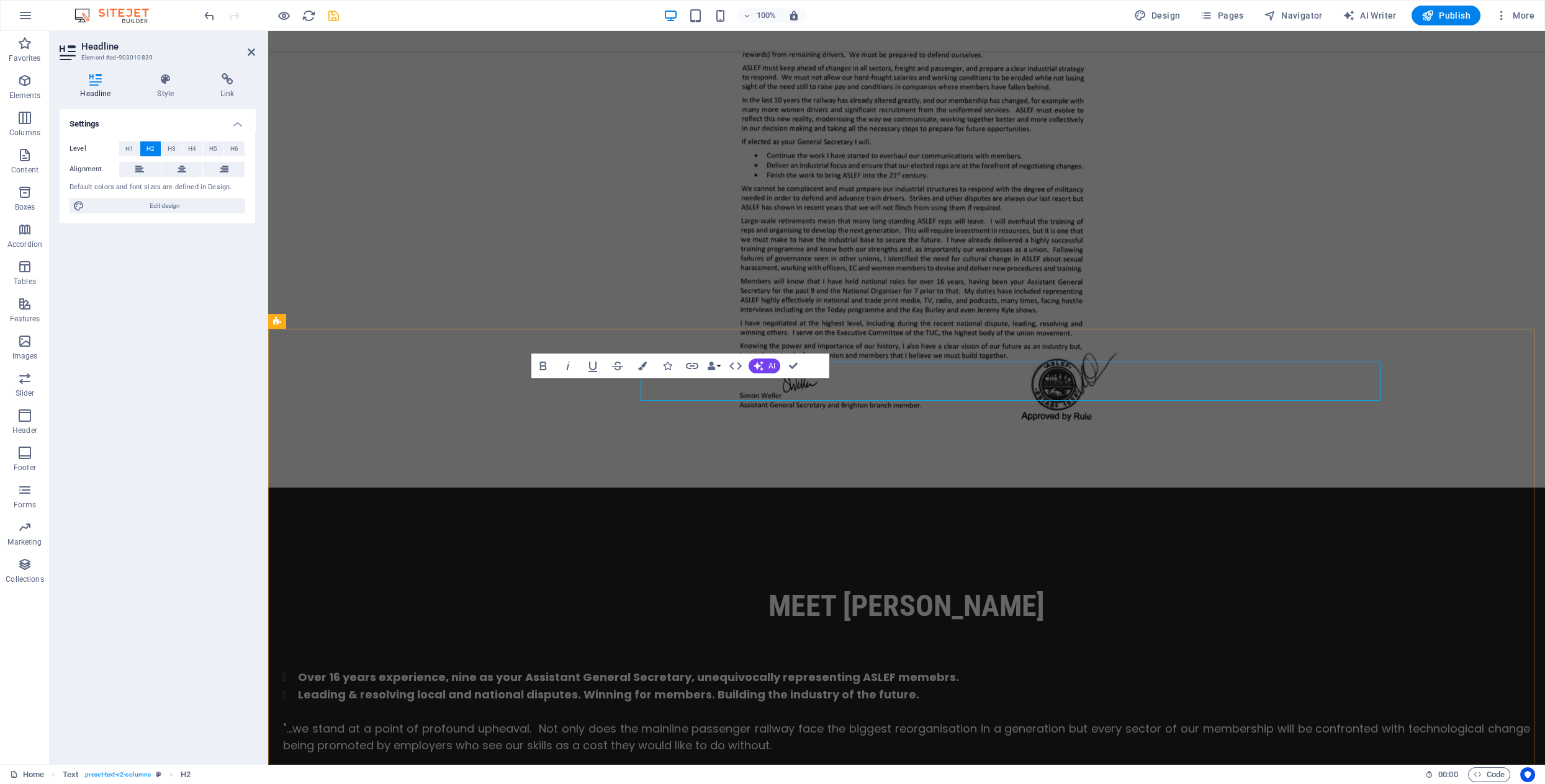
scroll to position [2497, 0]
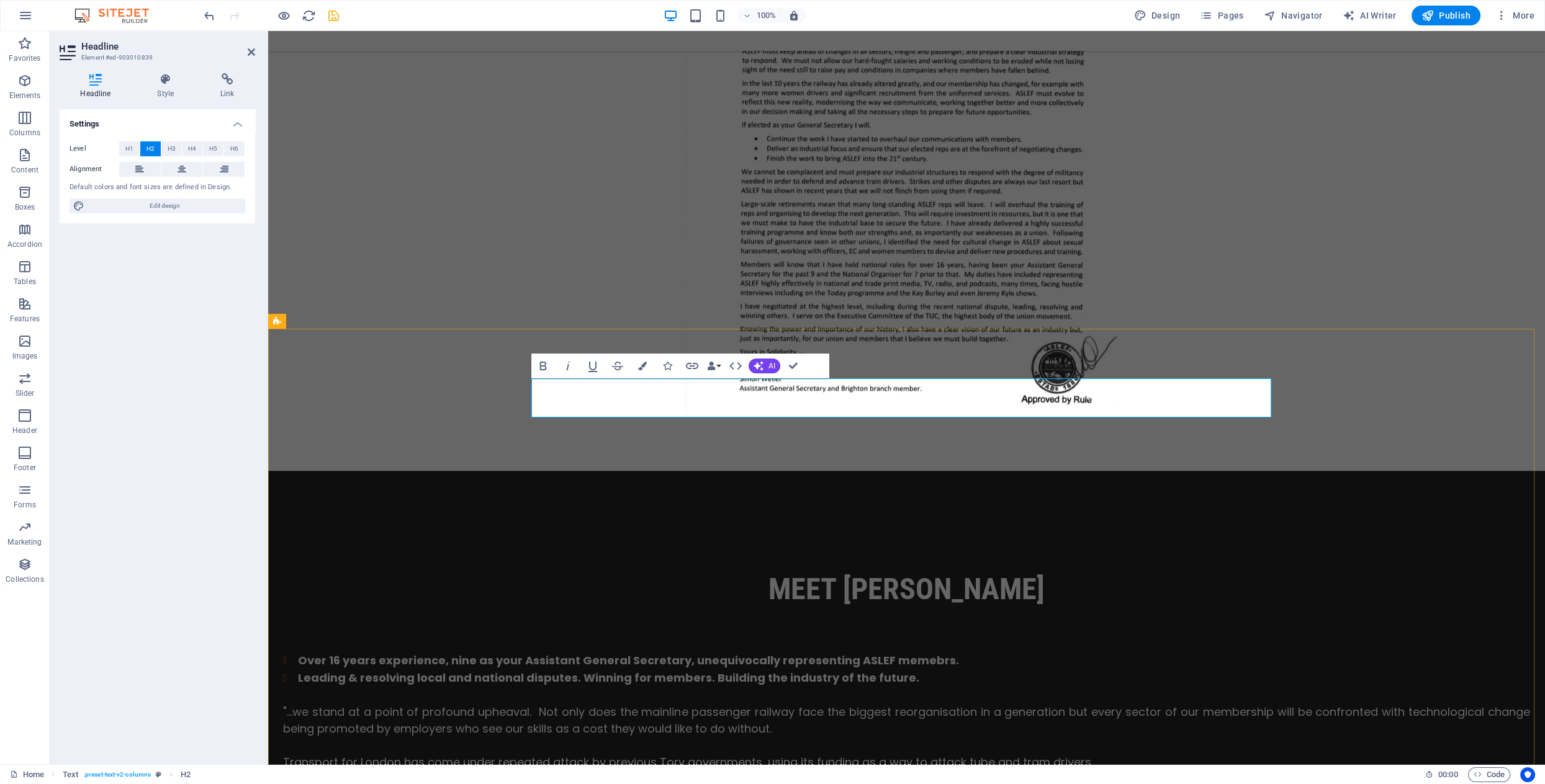
drag, startPoint x: 1020, startPoint y: 543, endPoint x: 976, endPoint y: 518, distance: 50.6
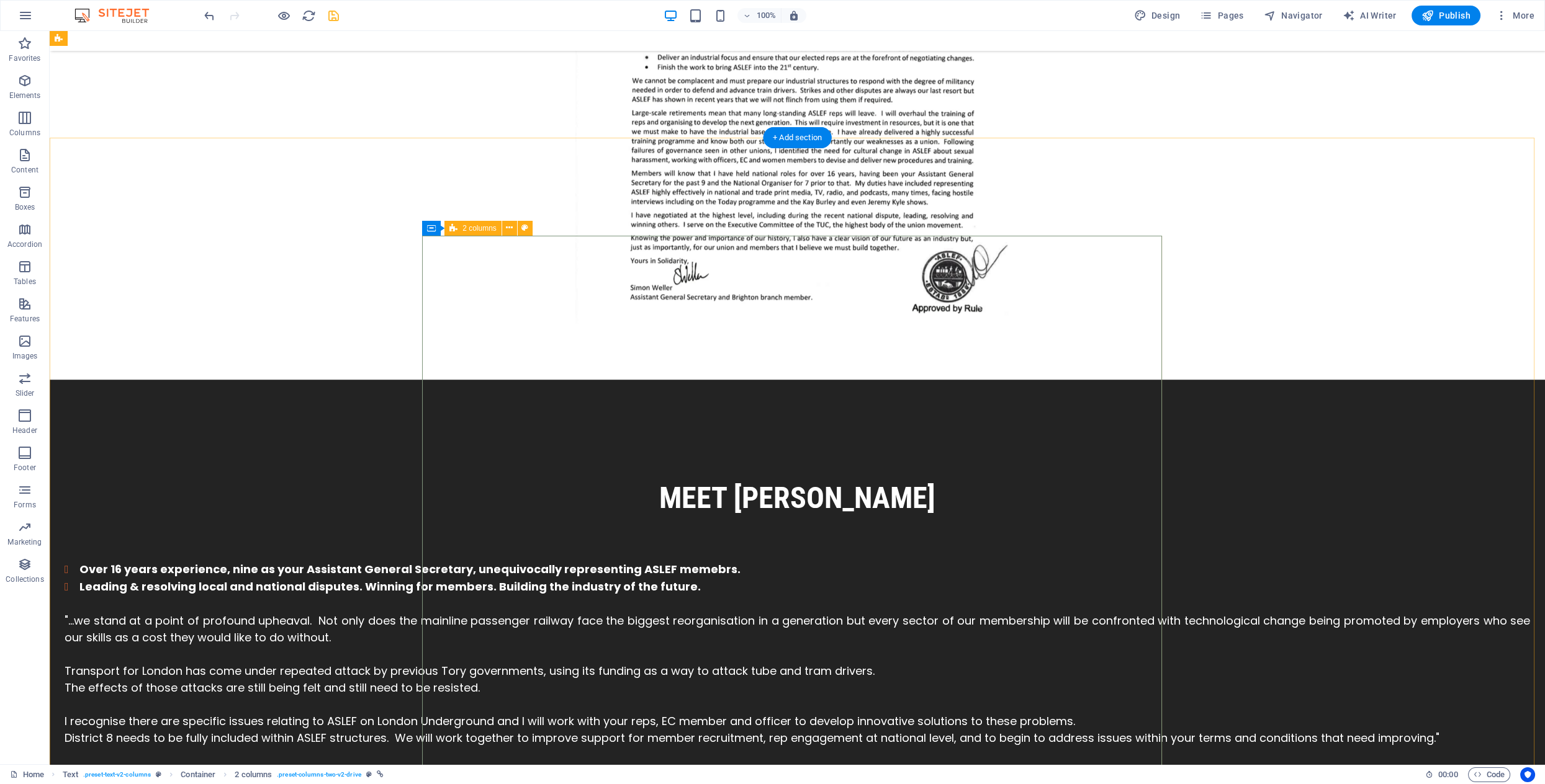
scroll to position [2504, 0]
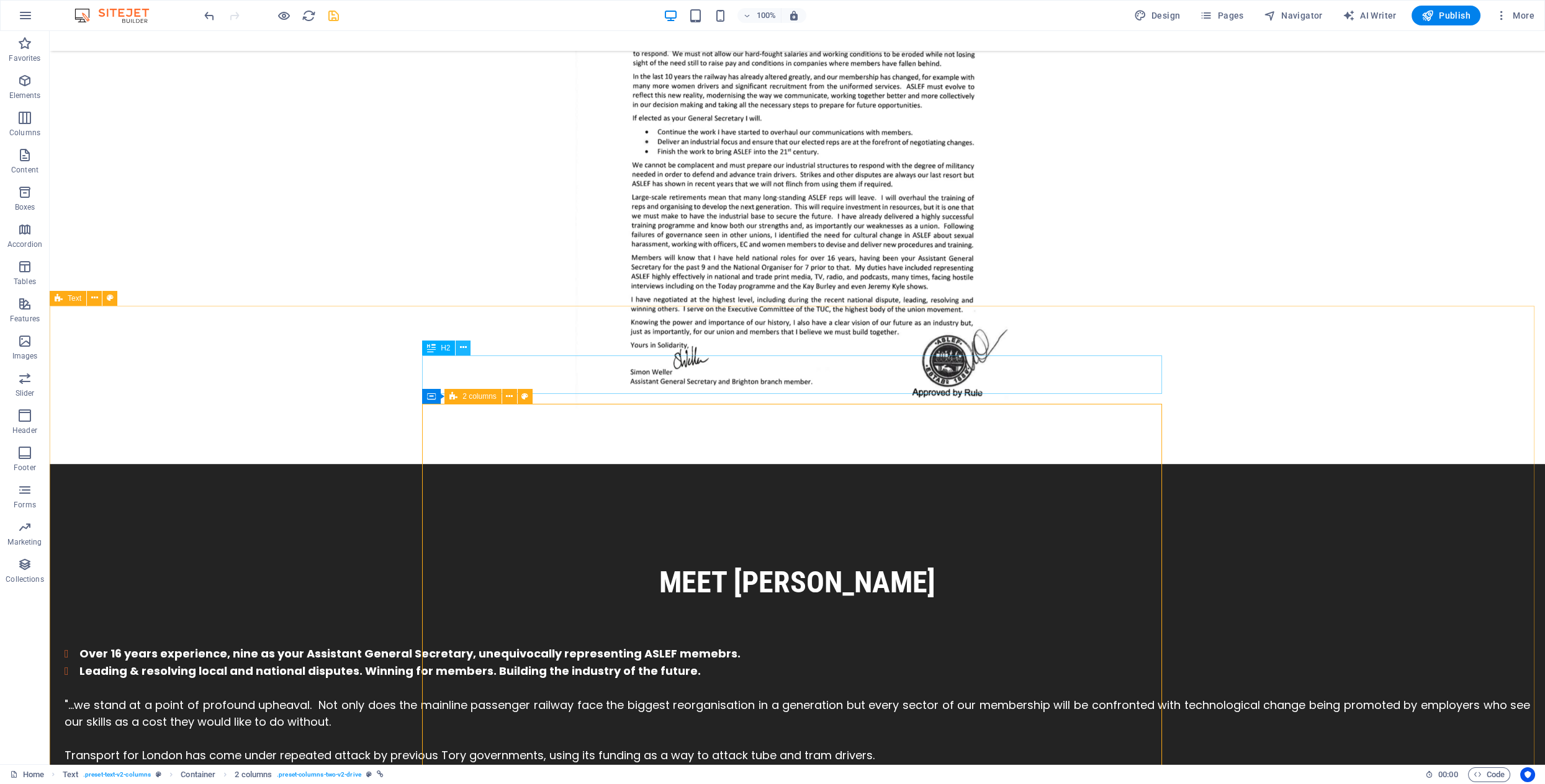
click at [464, 347] on icon at bounding box center [464, 347] width 7 height 13
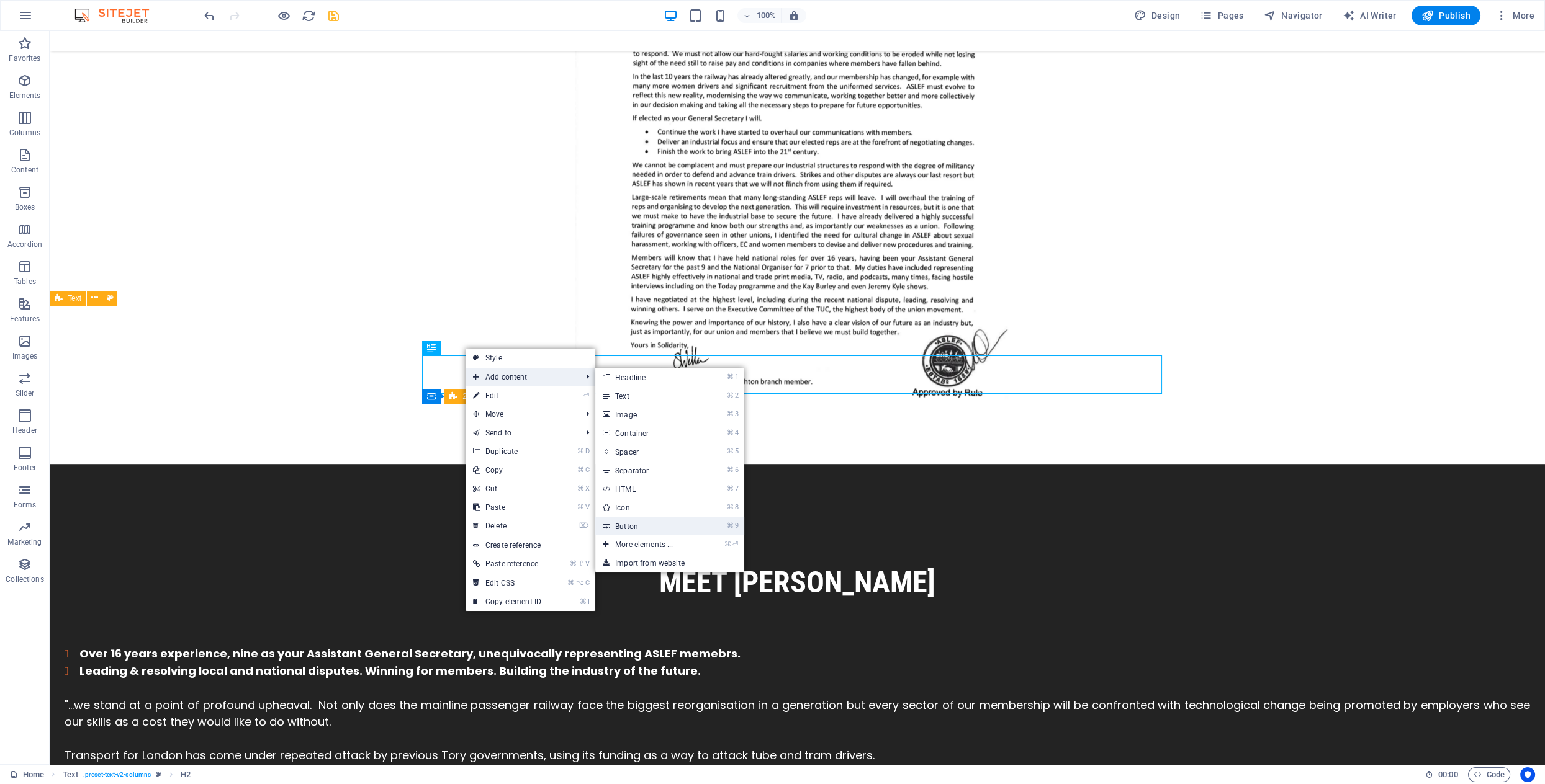
click at [644, 527] on link "⌘ 9 Button" at bounding box center [646, 526] width 102 height 19
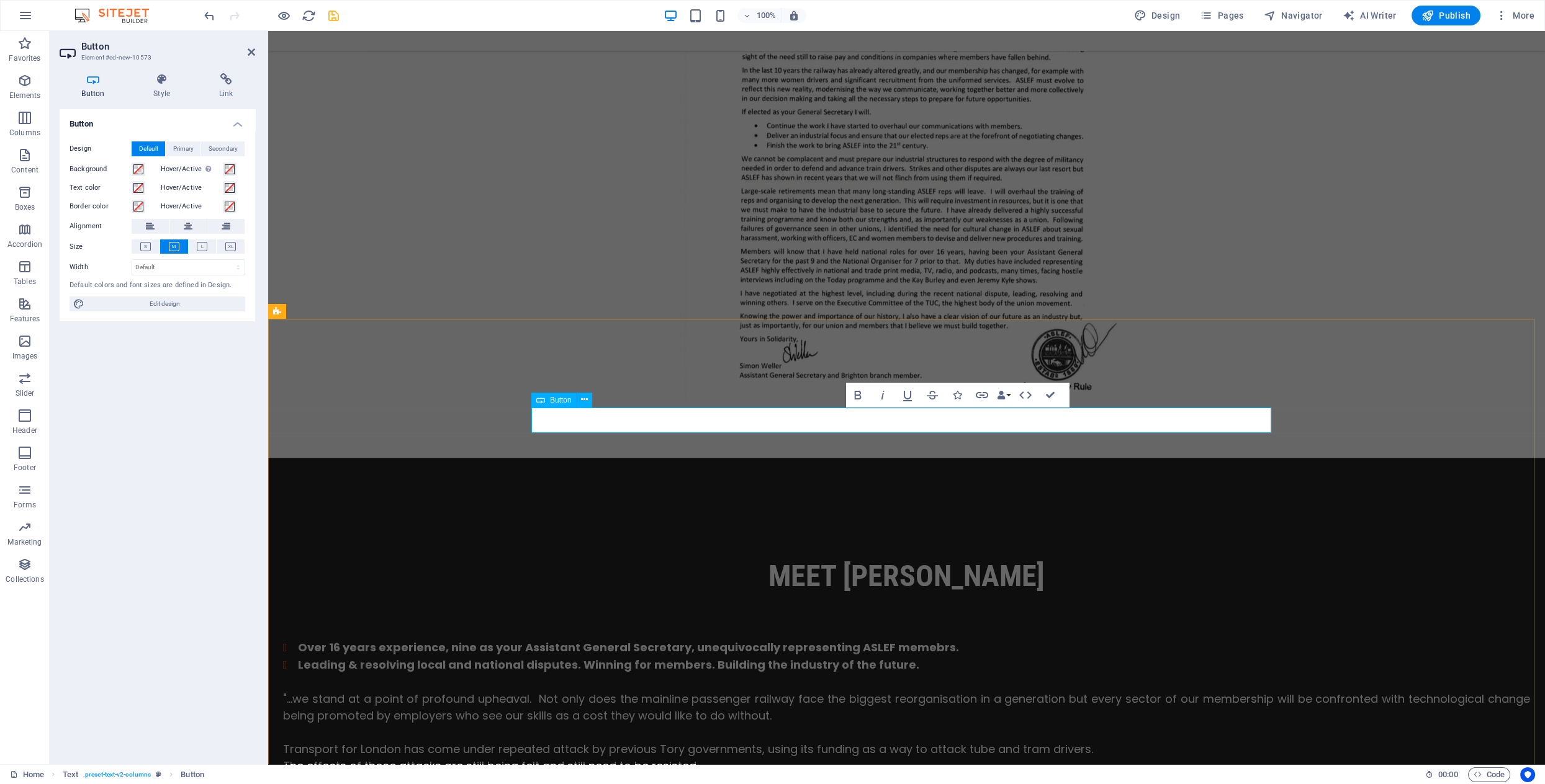
scroll to position [2507, 0]
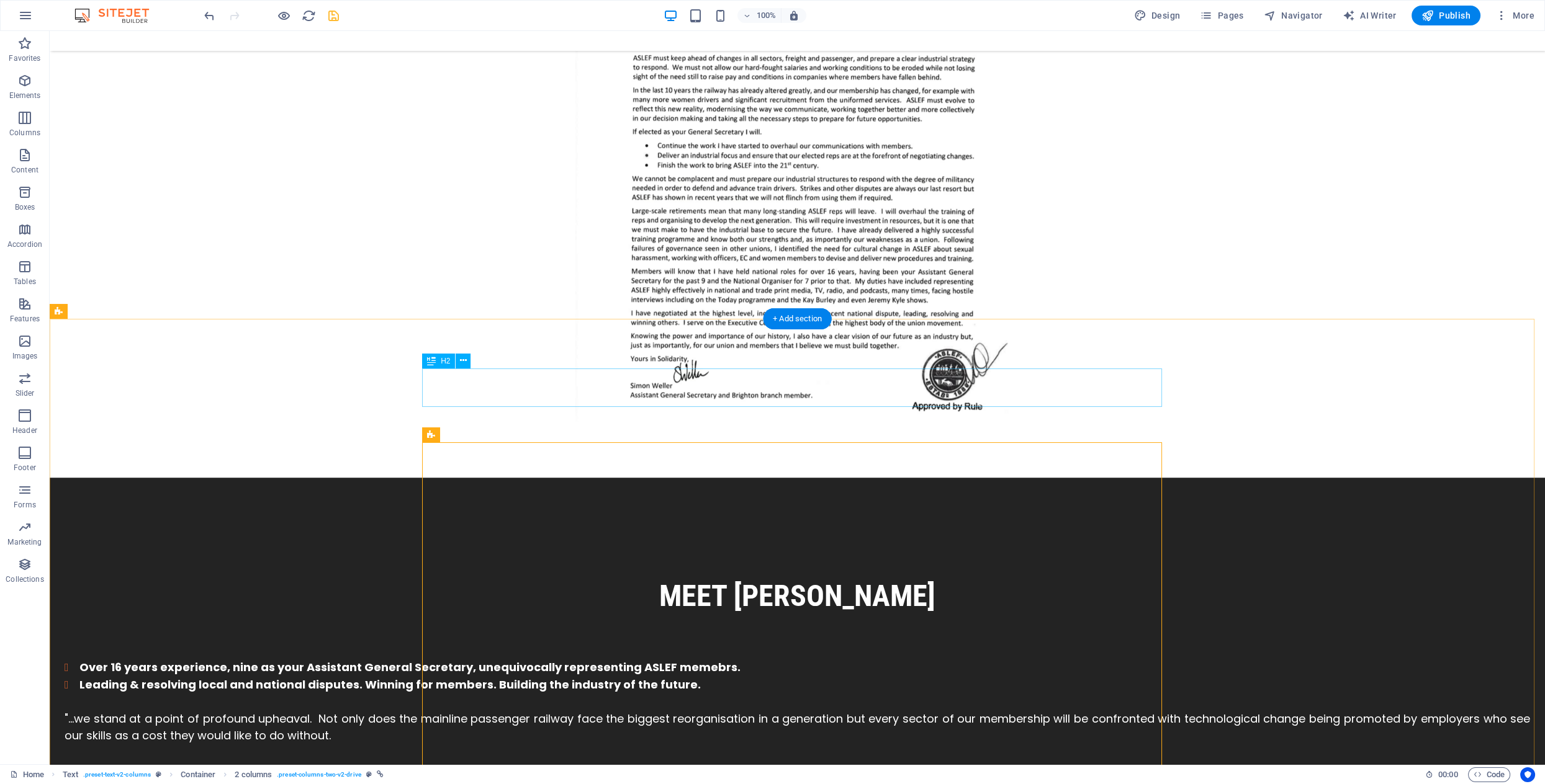
click at [460, 360] on icon at bounding box center [464, 361] width 7 height 13
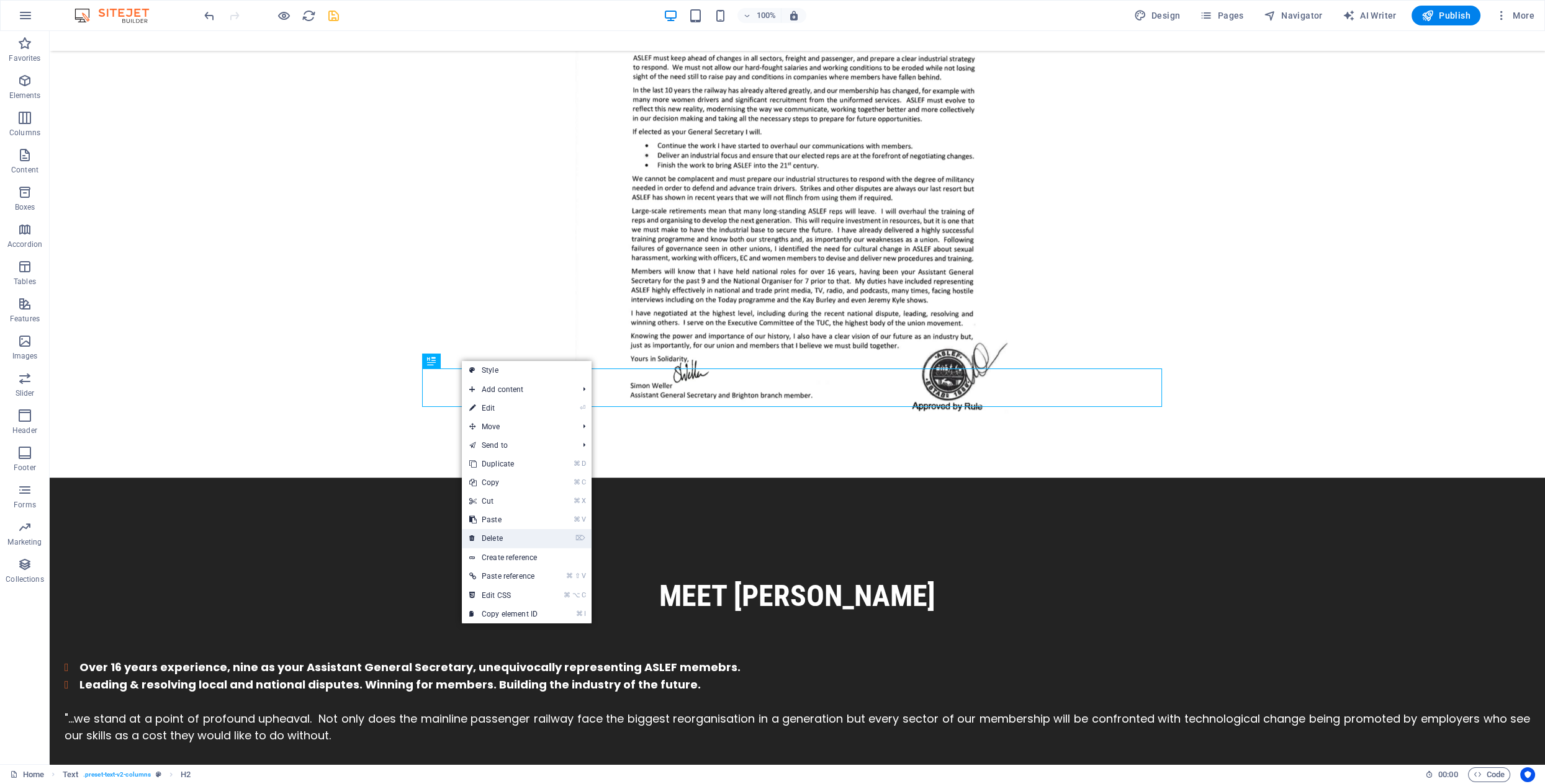
click at [506, 541] on link "⌦ Delete" at bounding box center [503, 538] width 83 height 19
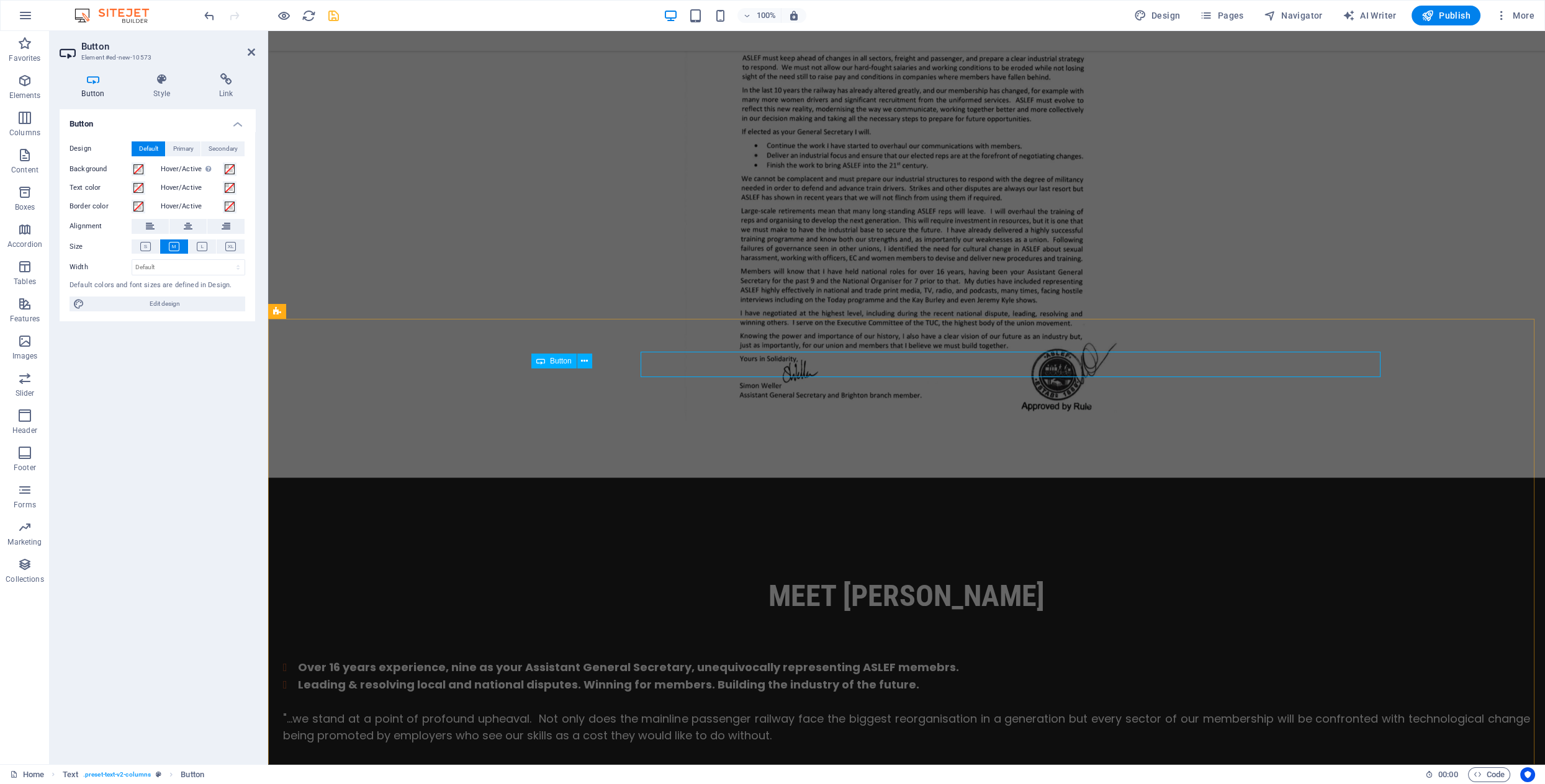
scroll to position [2507, 0]
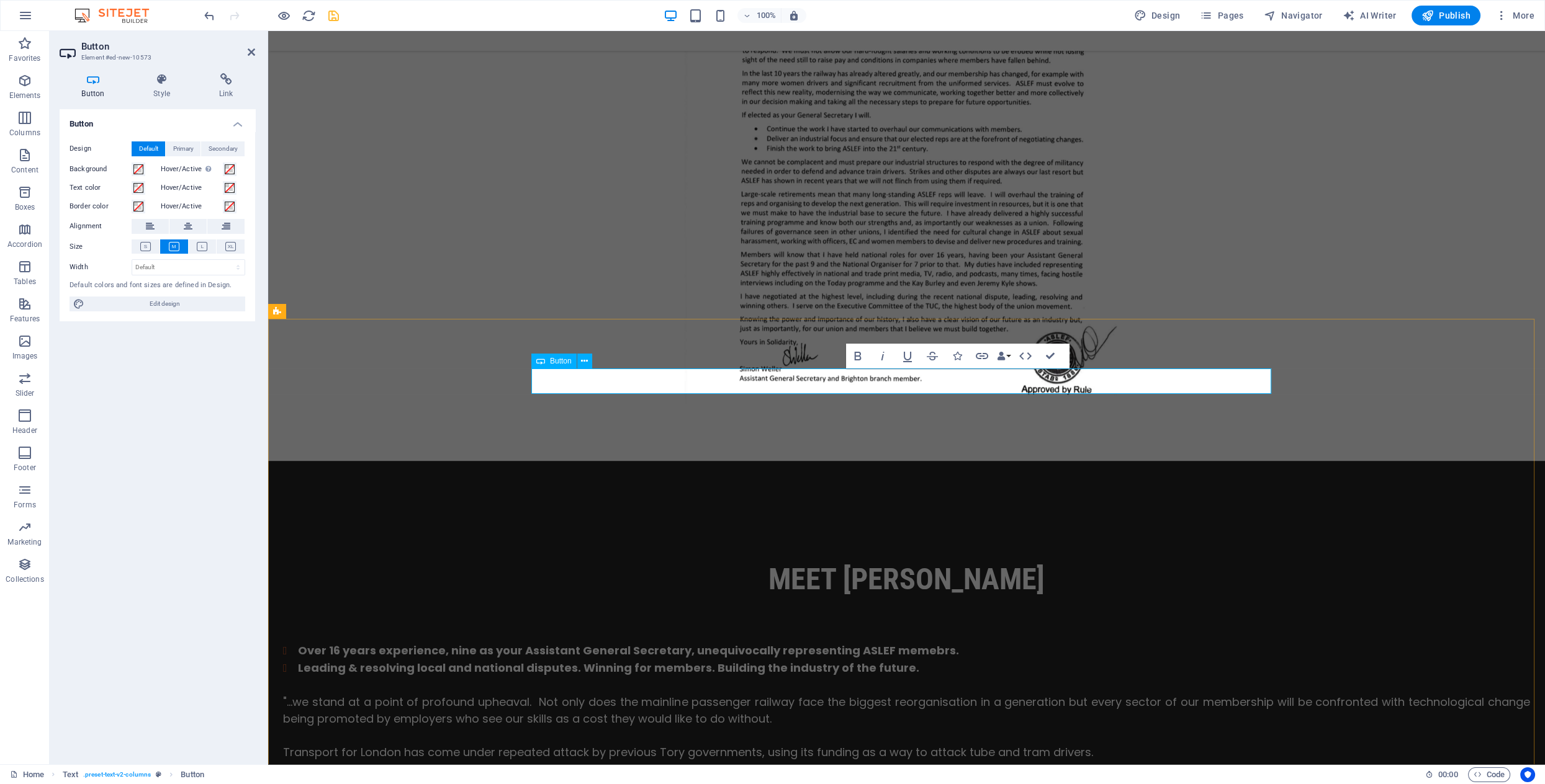
drag, startPoint x: 216, startPoint y: 82, endPoint x: 250, endPoint y: 73, distance: 35.2
click at [217, 82] on icon at bounding box center [225, 80] width 58 height 13
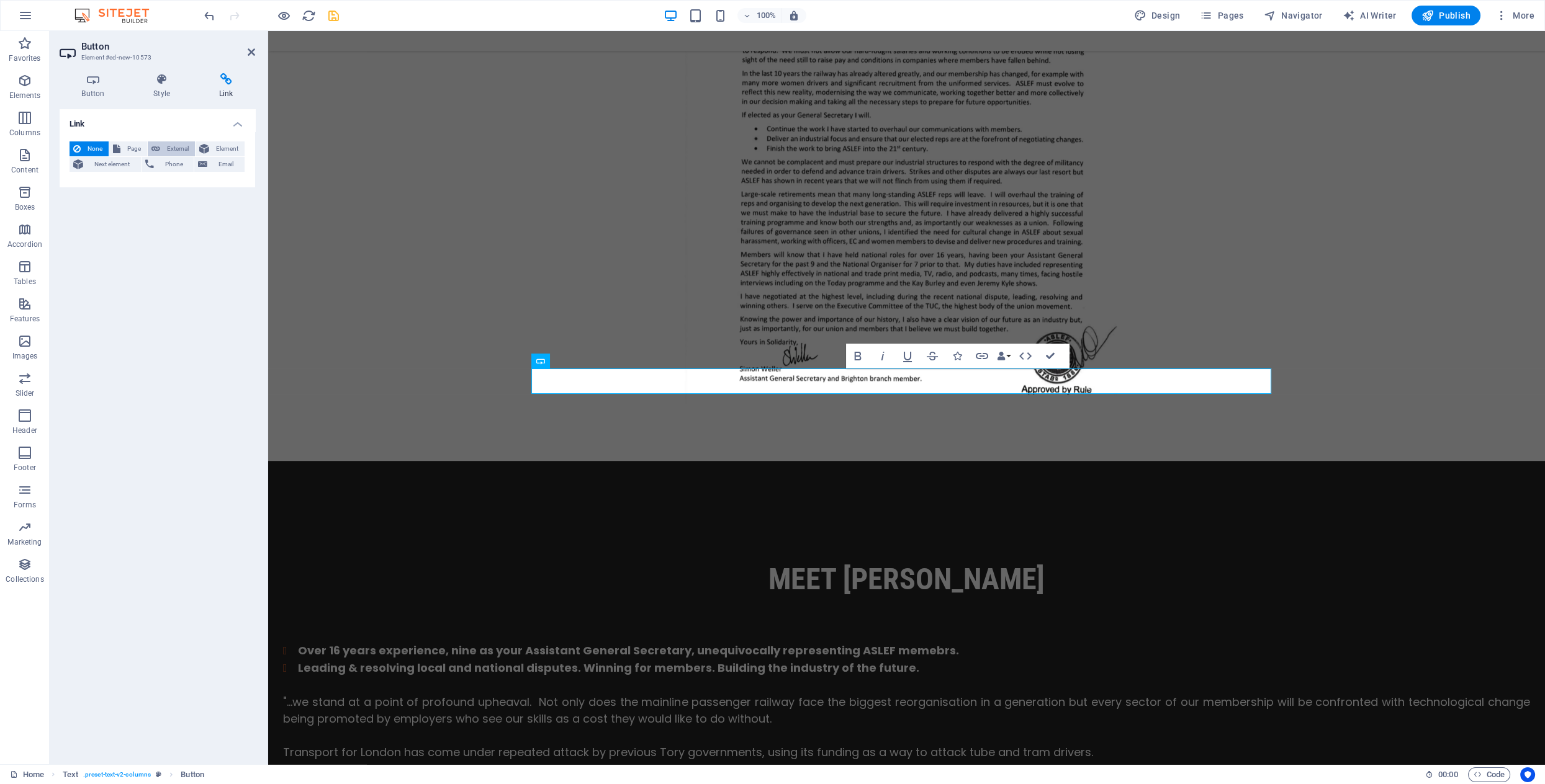
click at [179, 149] on span "External" at bounding box center [178, 149] width 27 height 15
select select "blank"
click at [144, 184] on input "URL" at bounding box center [188, 185] width 114 height 15
paste input "UC4pvfVPiURrt4DVU_8m4nYA"
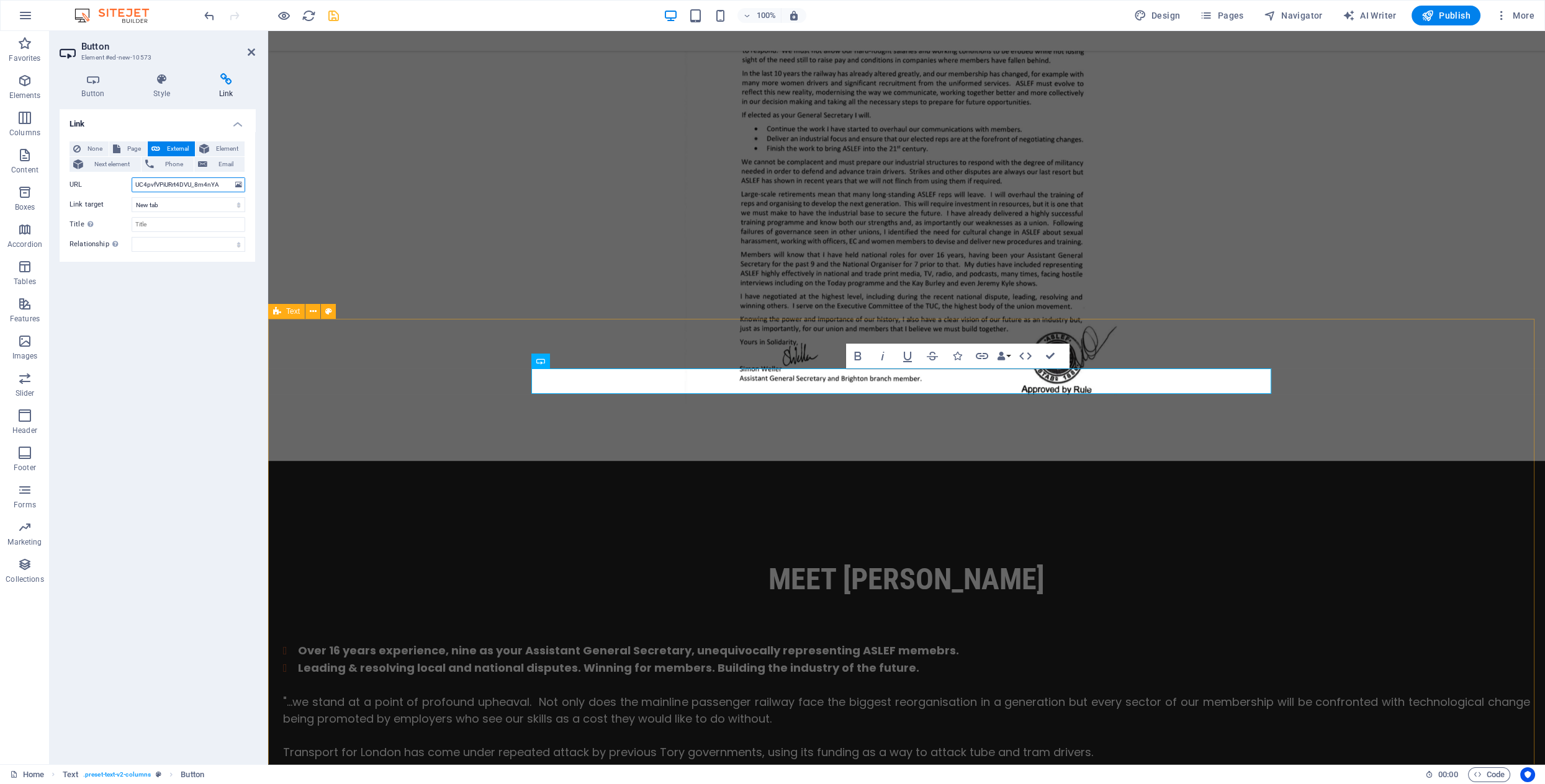
type input "UC4pvfVPiURrt4DVU_8m4nYA"
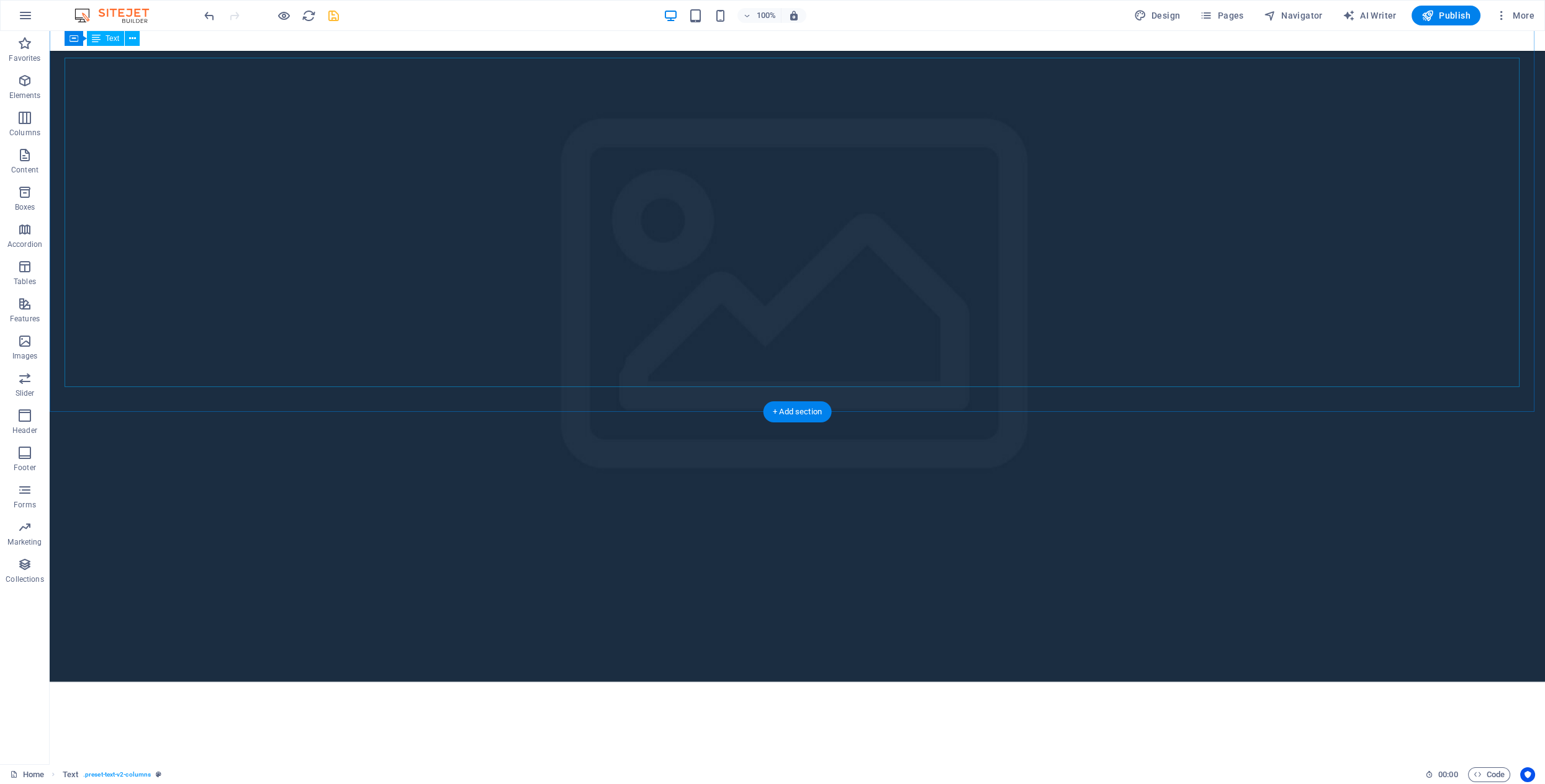
scroll to position [1412, 0]
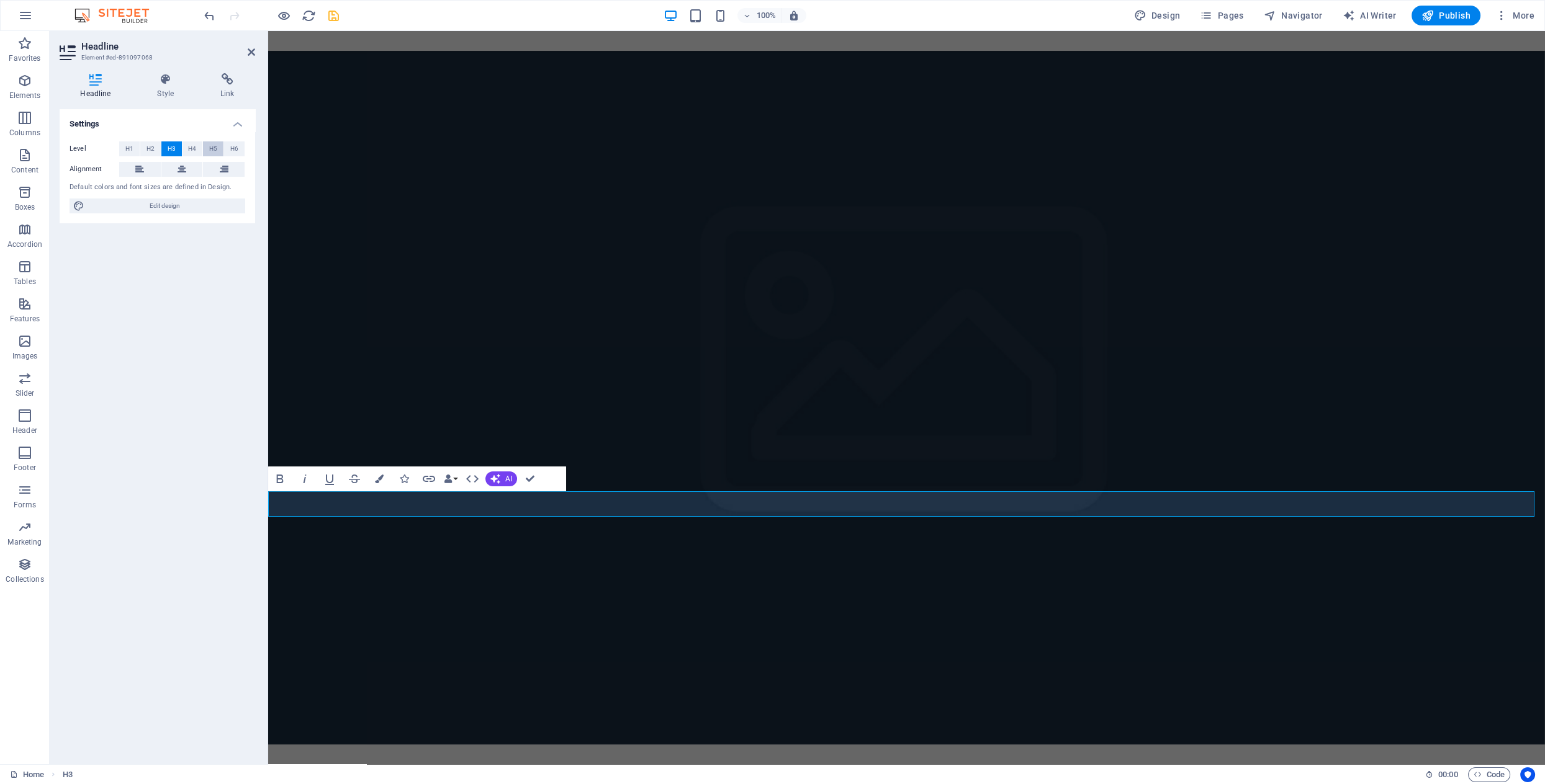
click at [215, 150] on span "H5" at bounding box center [213, 149] width 8 height 15
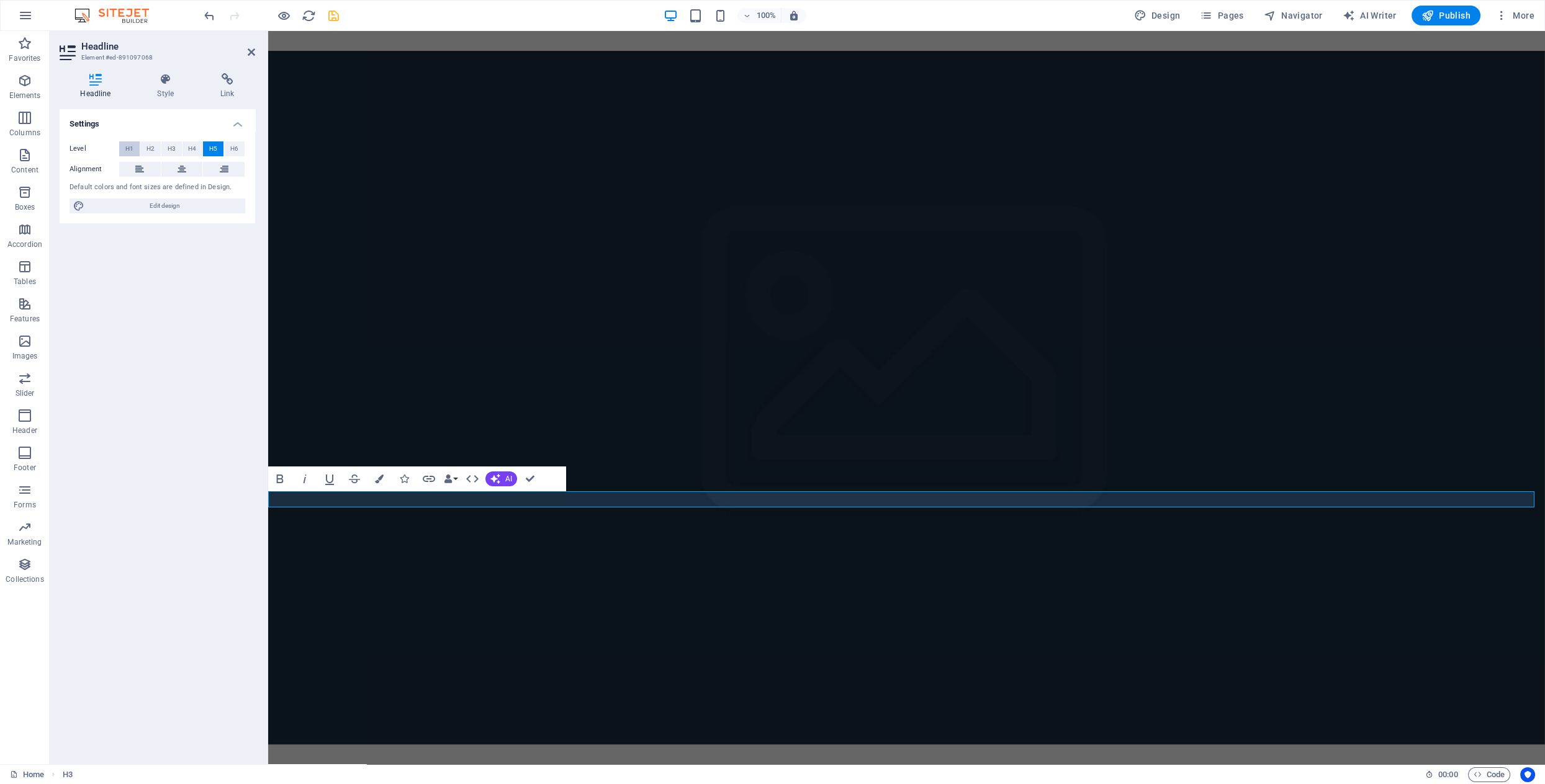
click at [134, 147] on button "H1" at bounding box center [129, 149] width 21 height 15
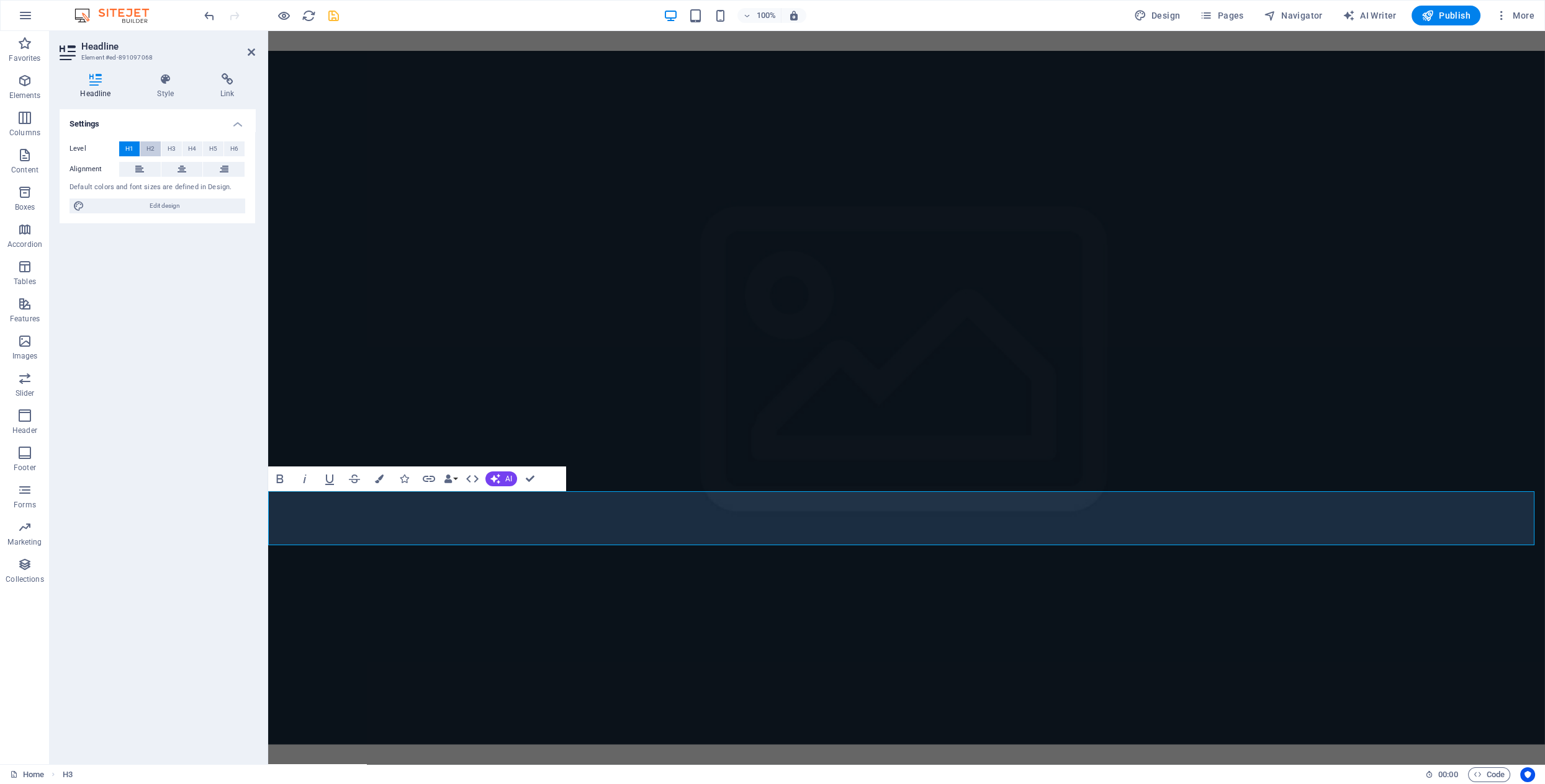
click at [154, 148] on span "H2" at bounding box center [150, 149] width 8 height 15
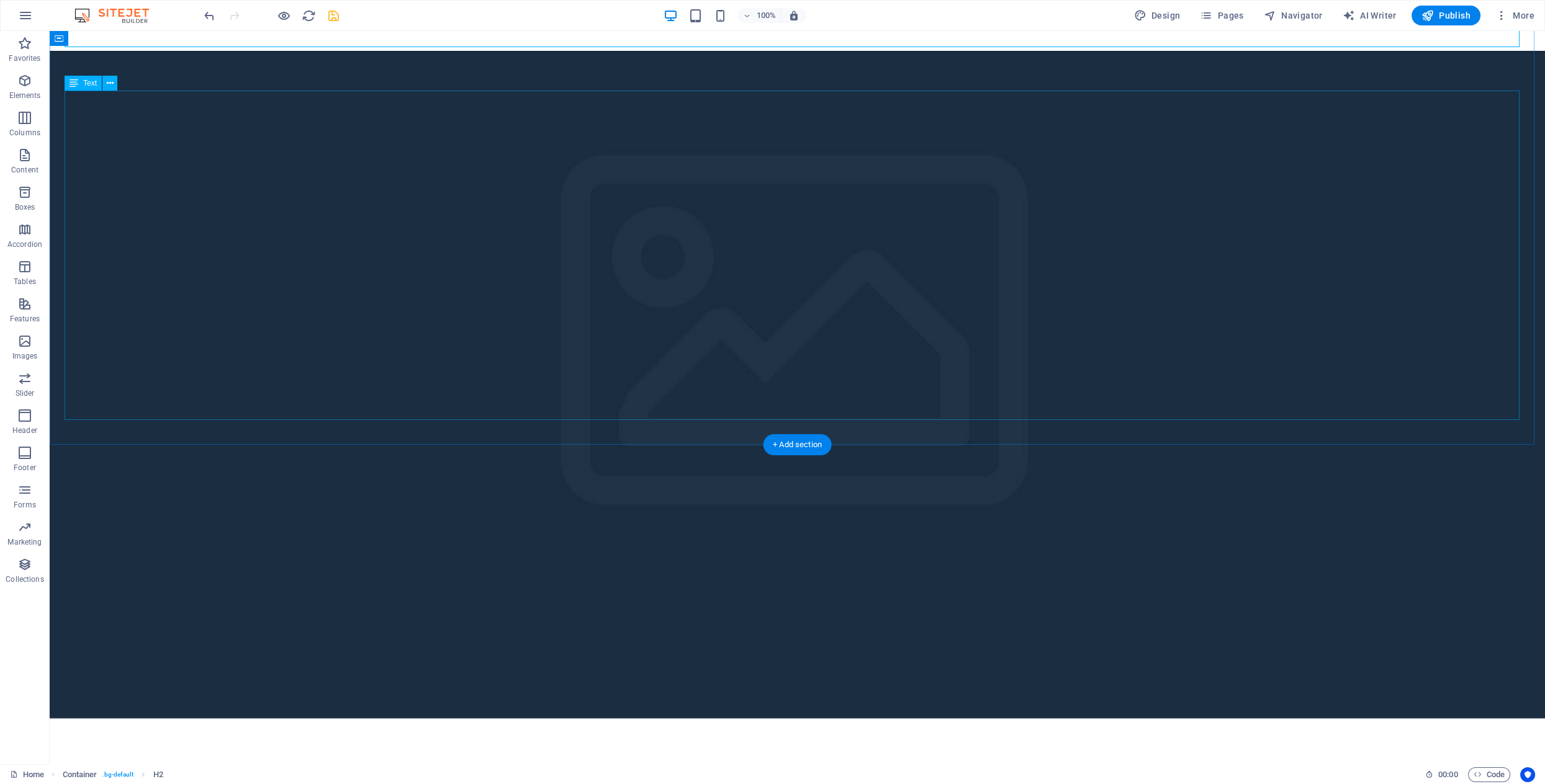
scroll to position [1441, 0]
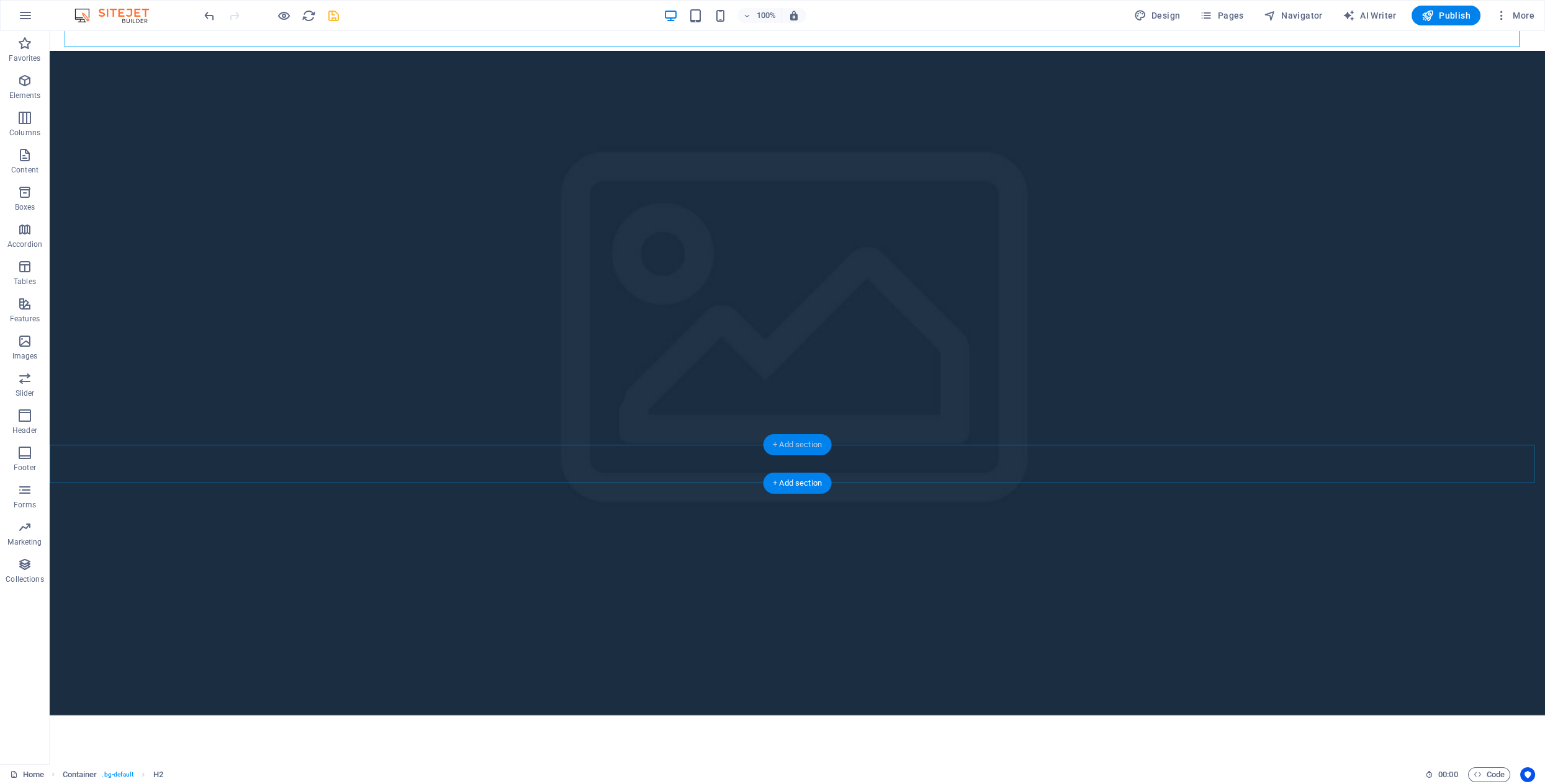
click at [790, 442] on div "+ Add section" at bounding box center [797, 445] width 69 height 22
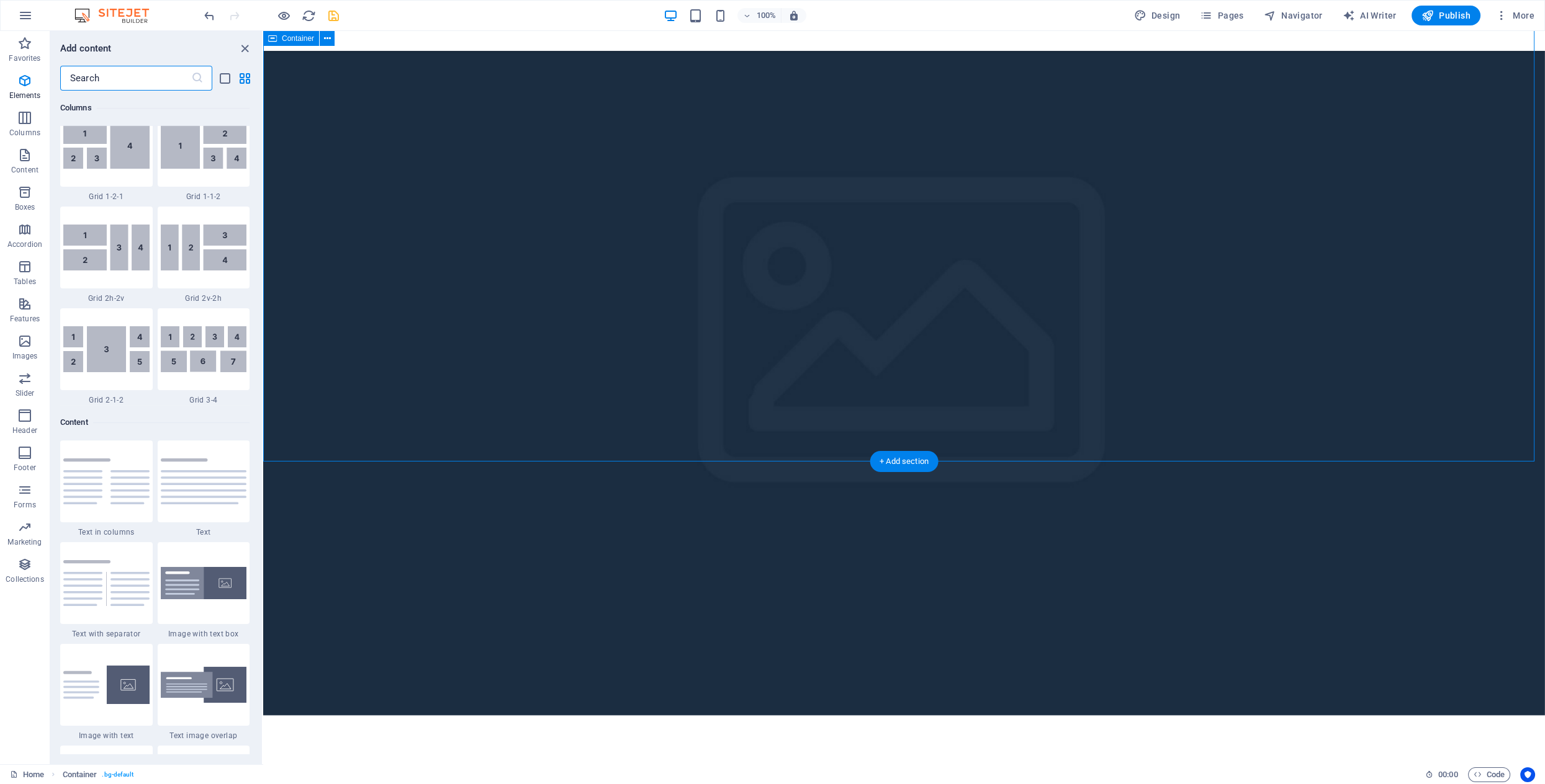
scroll to position [2171, 0]
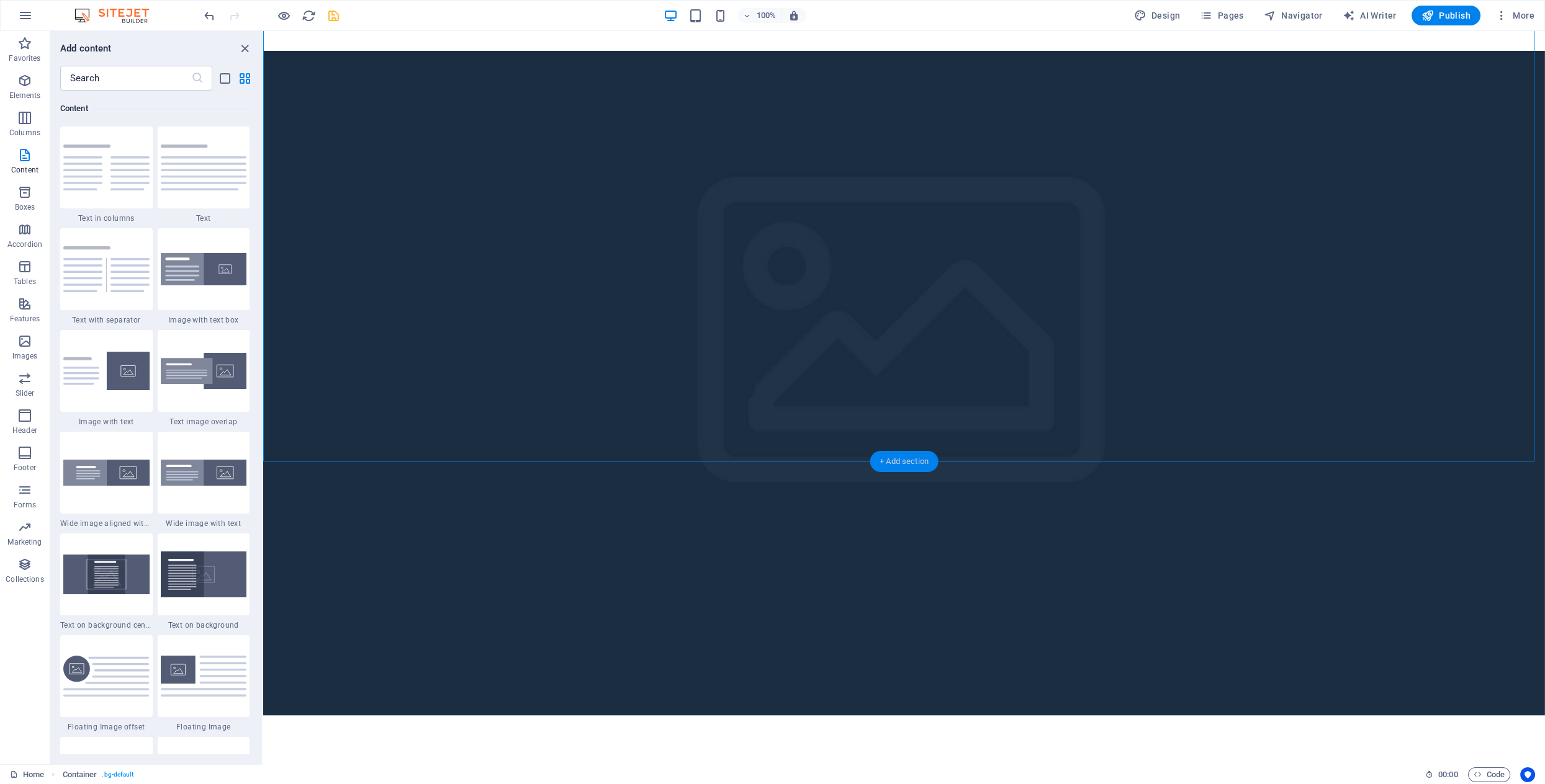
click at [909, 459] on div "+ Add section" at bounding box center [903, 462] width 69 height 22
click at [241, 48] on icon "close panel" at bounding box center [245, 48] width 14 height 14
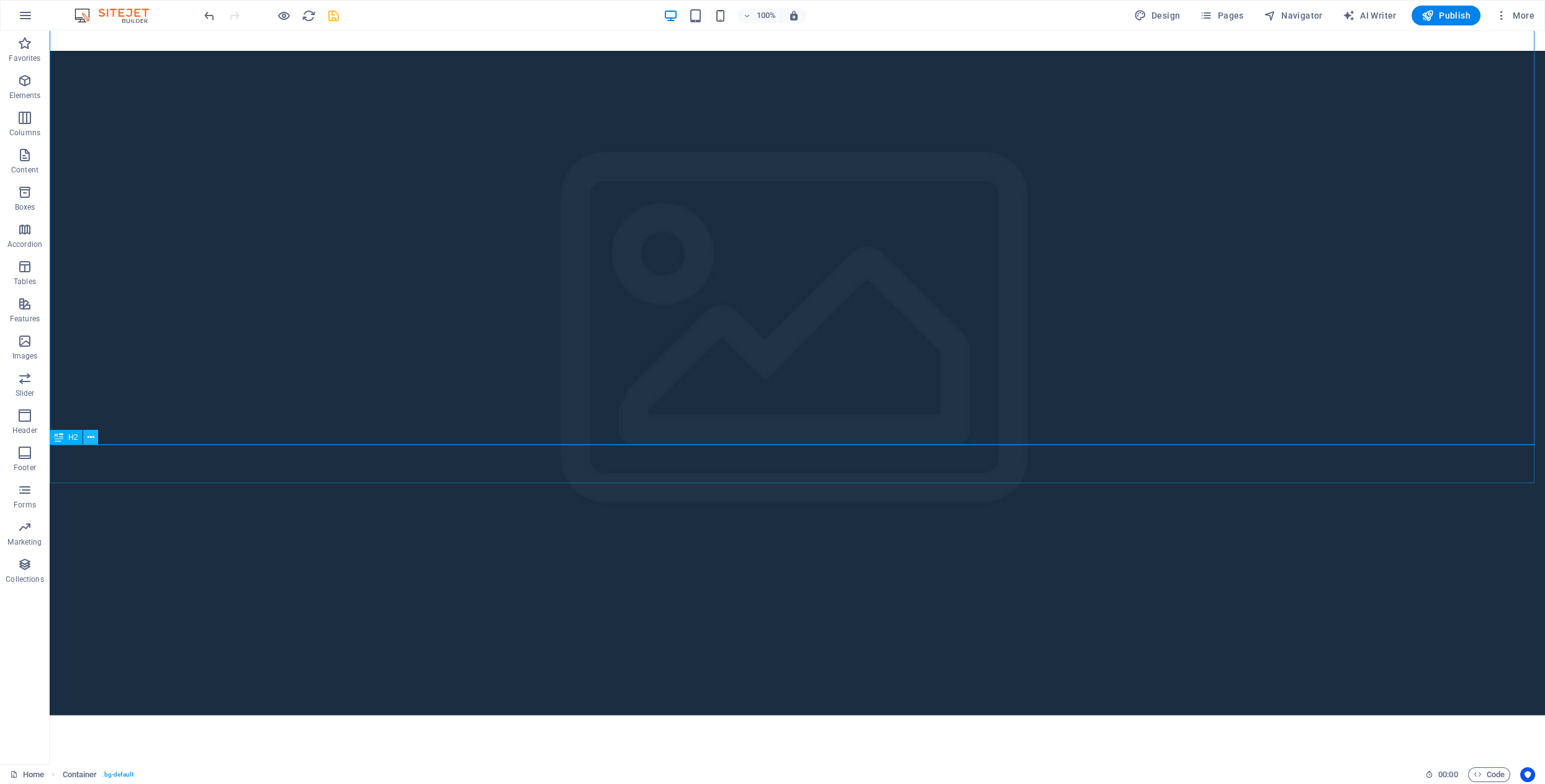
click at [90, 438] on icon at bounding box center [92, 438] width 7 height 13
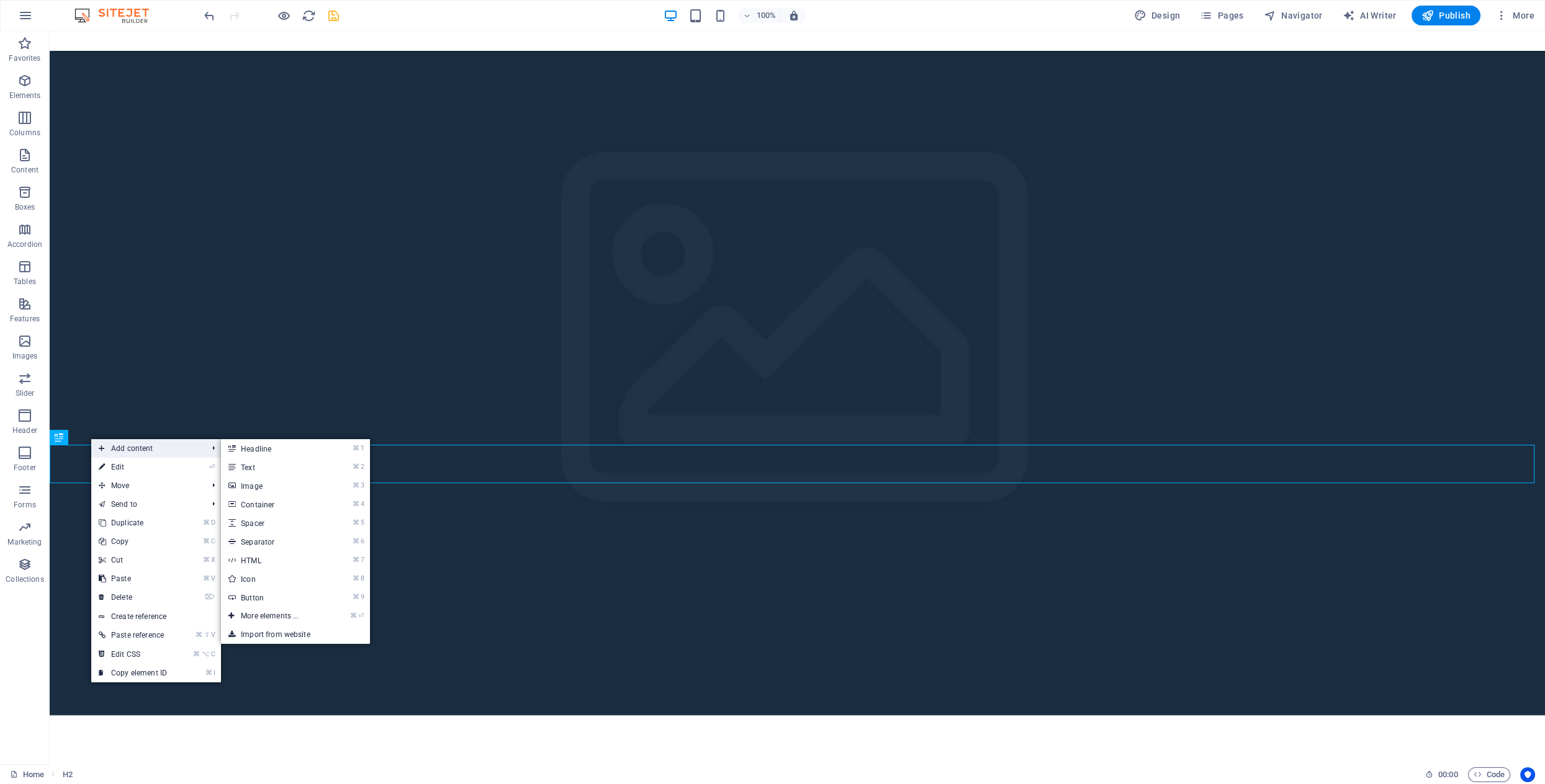
click at [137, 449] on span "Add content" at bounding box center [147, 449] width 111 height 19
click at [262, 521] on link "⌘ 5 Spacer" at bounding box center [272, 523] width 102 height 19
select select "px"
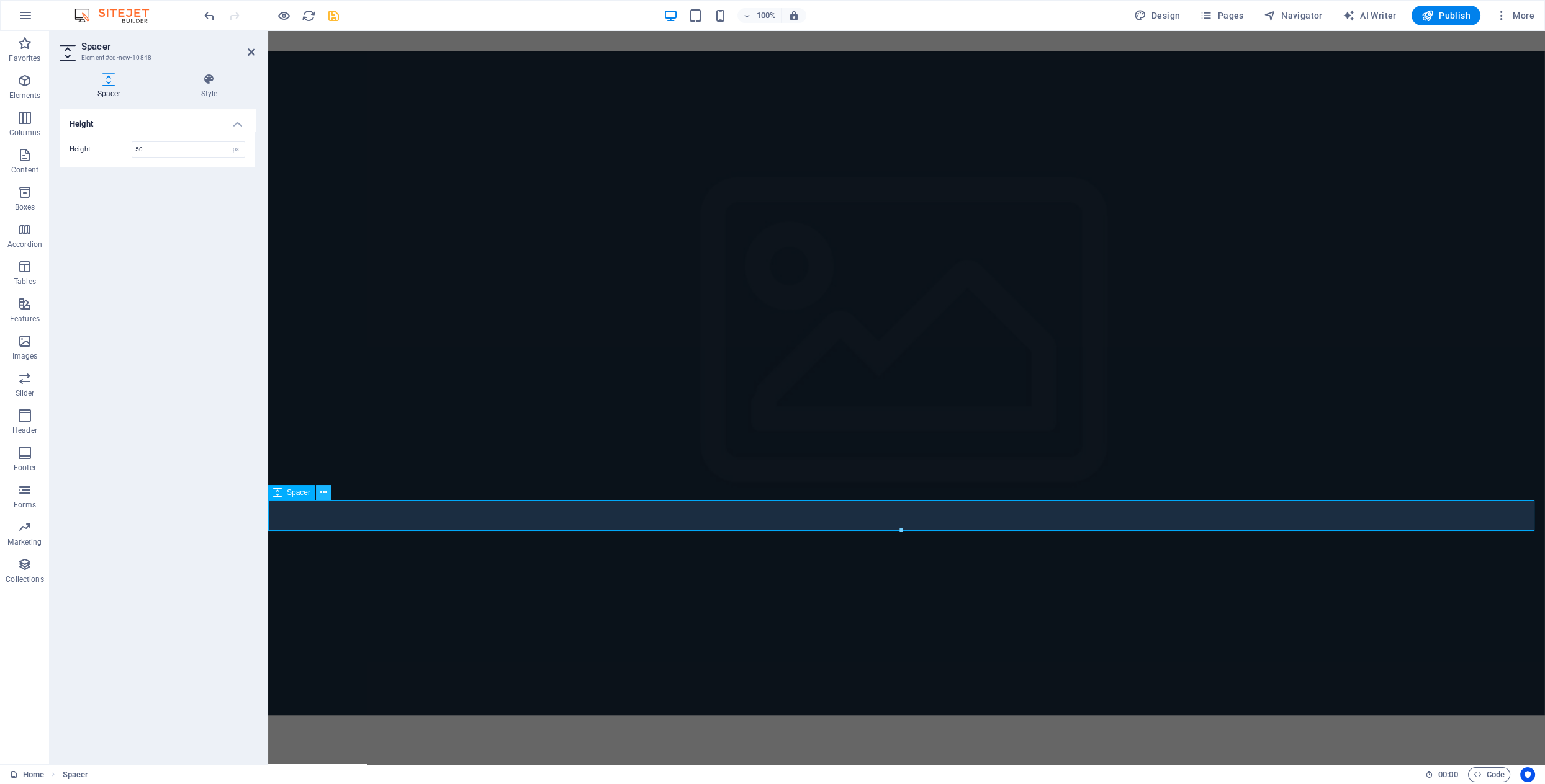
click at [322, 492] on icon at bounding box center [324, 492] width 7 height 13
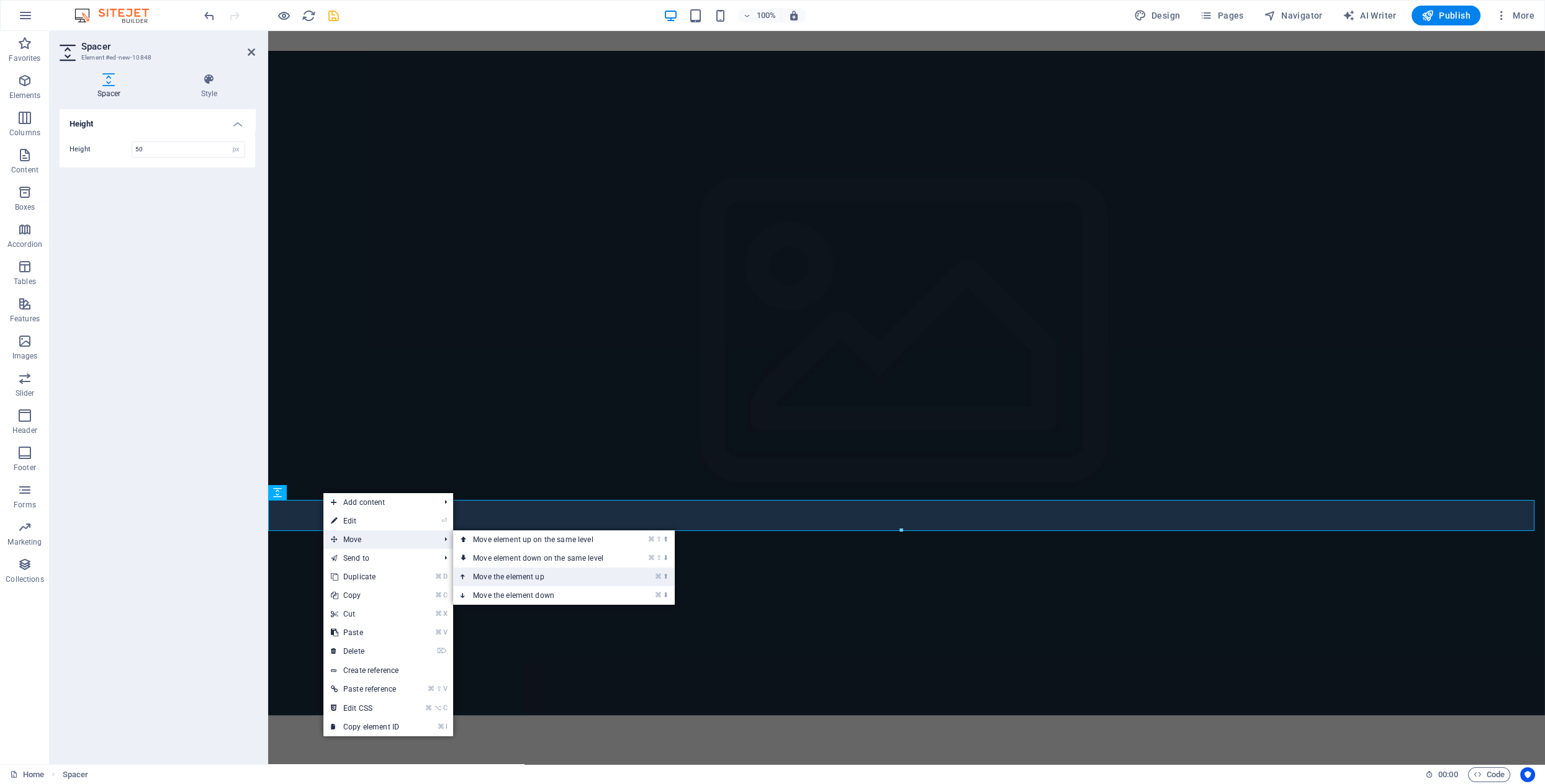
click at [491, 577] on link "⌘ ⬆ Move the element up" at bounding box center [540, 577] width 175 height 19
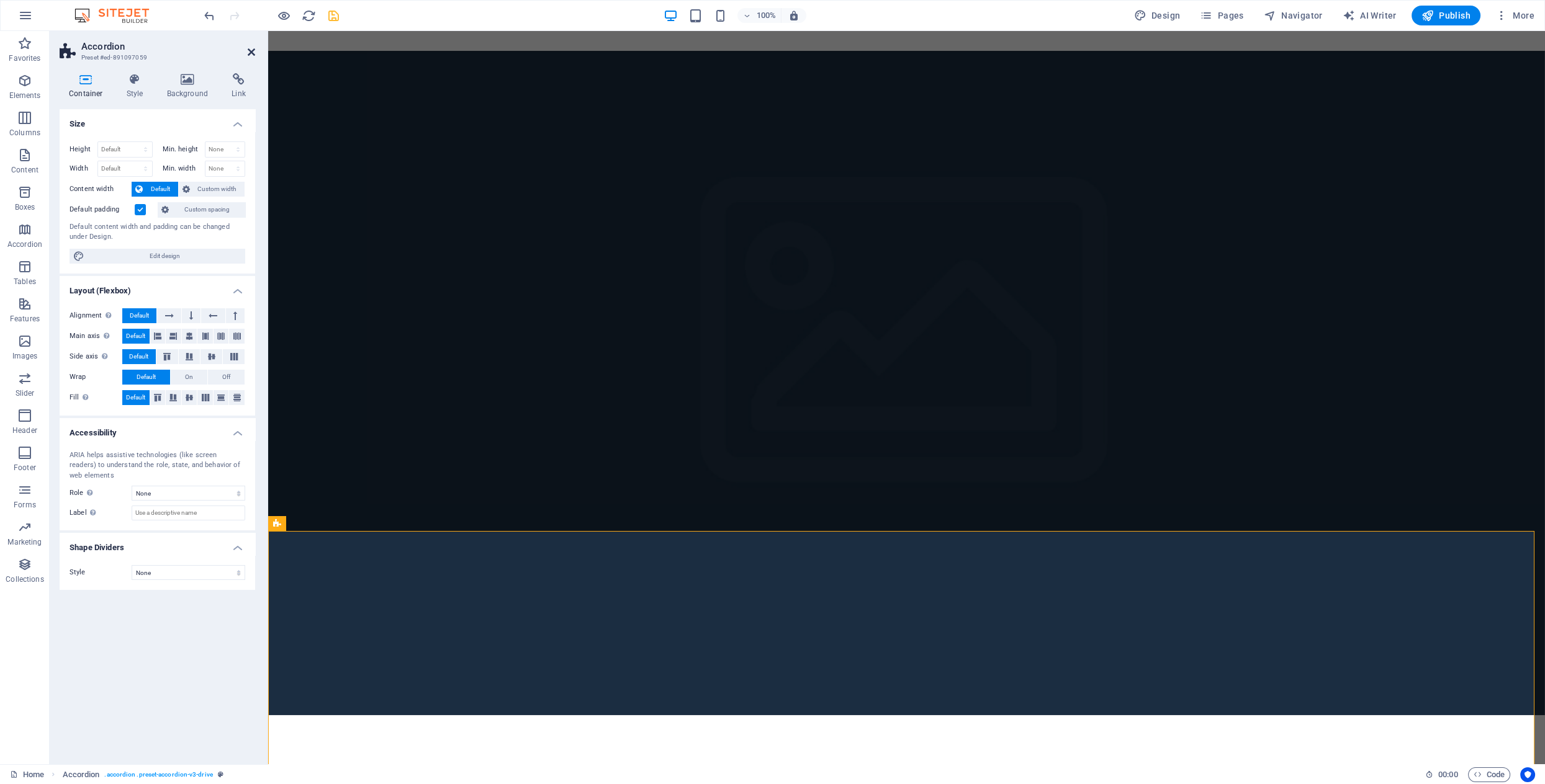
drag, startPoint x: 252, startPoint y: 50, endPoint x: 208, endPoint y: 27, distance: 49.6
click at [252, 50] on icon at bounding box center [251, 52] width 7 height 10
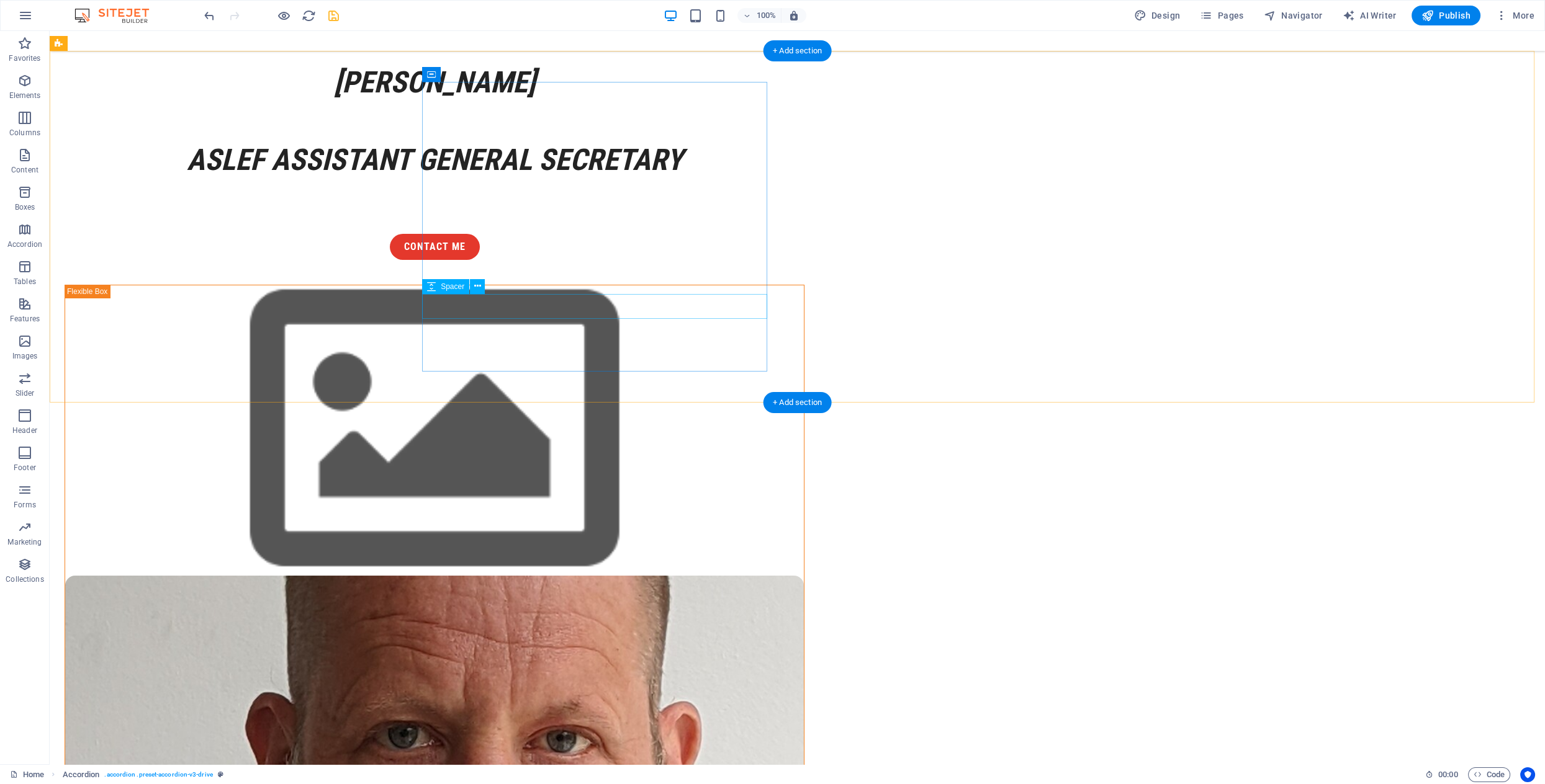
scroll to position [0, 0]
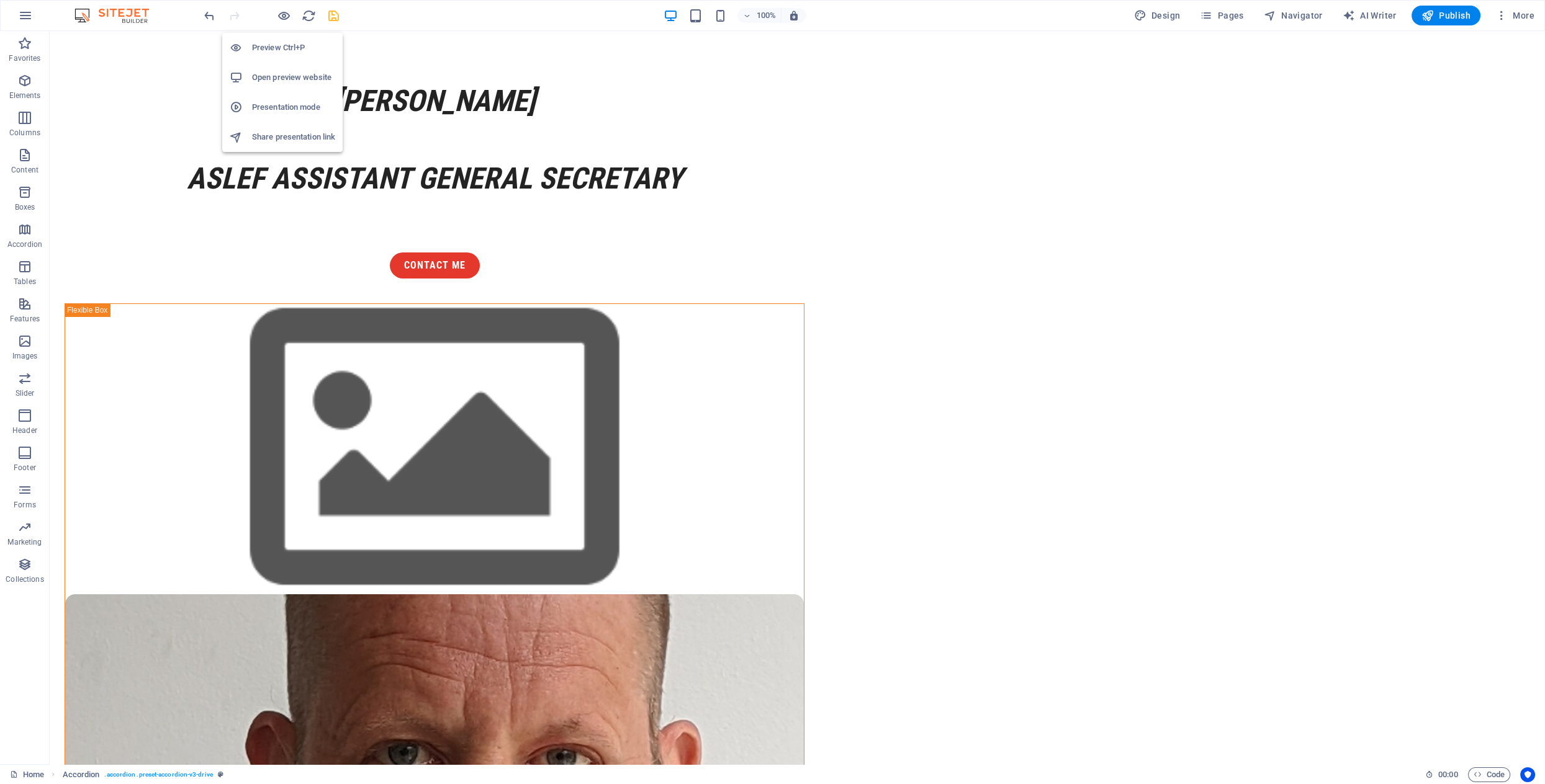
click at [289, 139] on h6 "Share presentation link" at bounding box center [293, 137] width 83 height 15
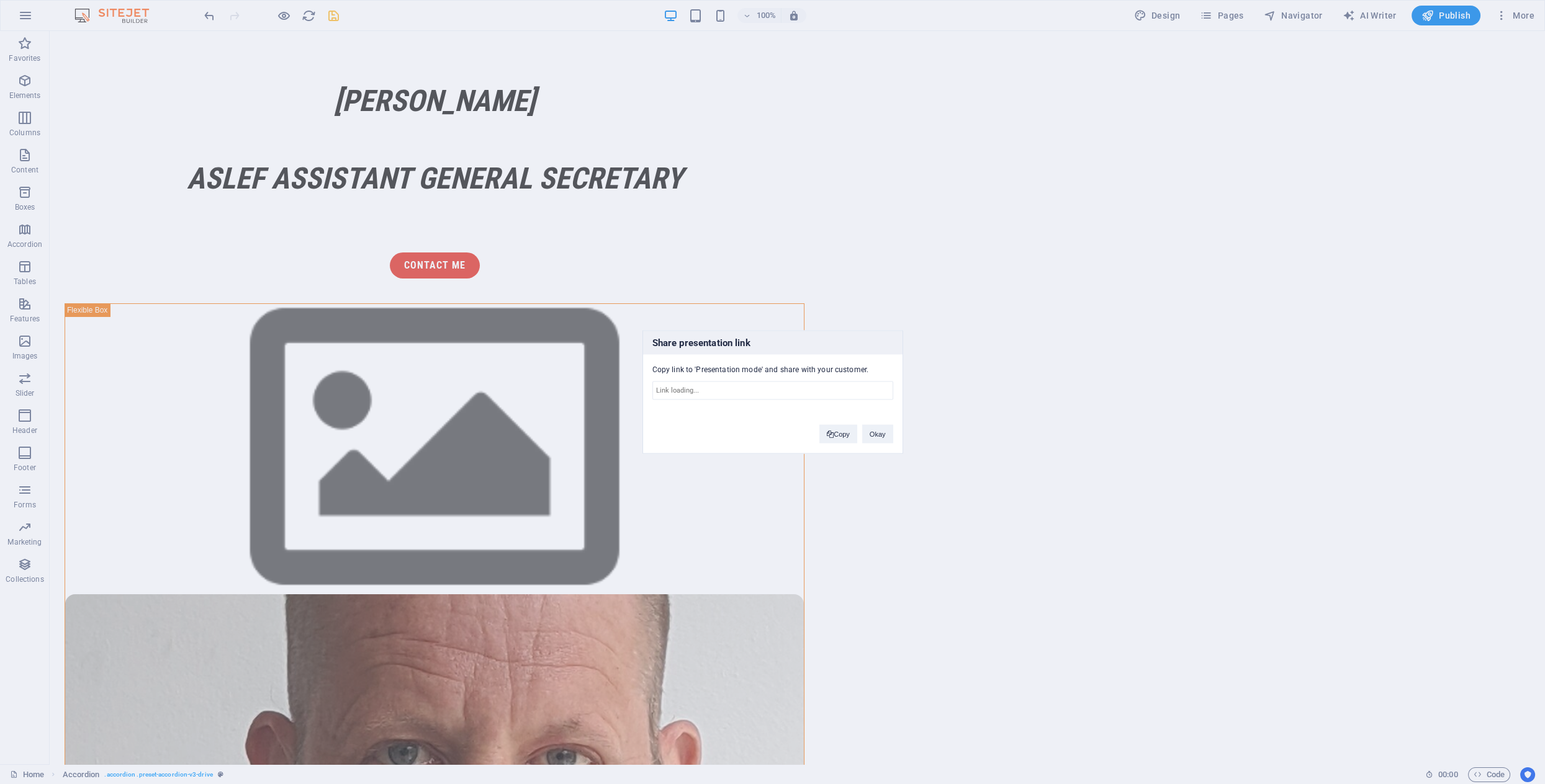
type input "[URL][DOMAIN_NAME]"
click at [843, 436] on button "Copy" at bounding box center [838, 434] width 38 height 19
click at [877, 433] on button "Okay" at bounding box center [877, 434] width 31 height 19
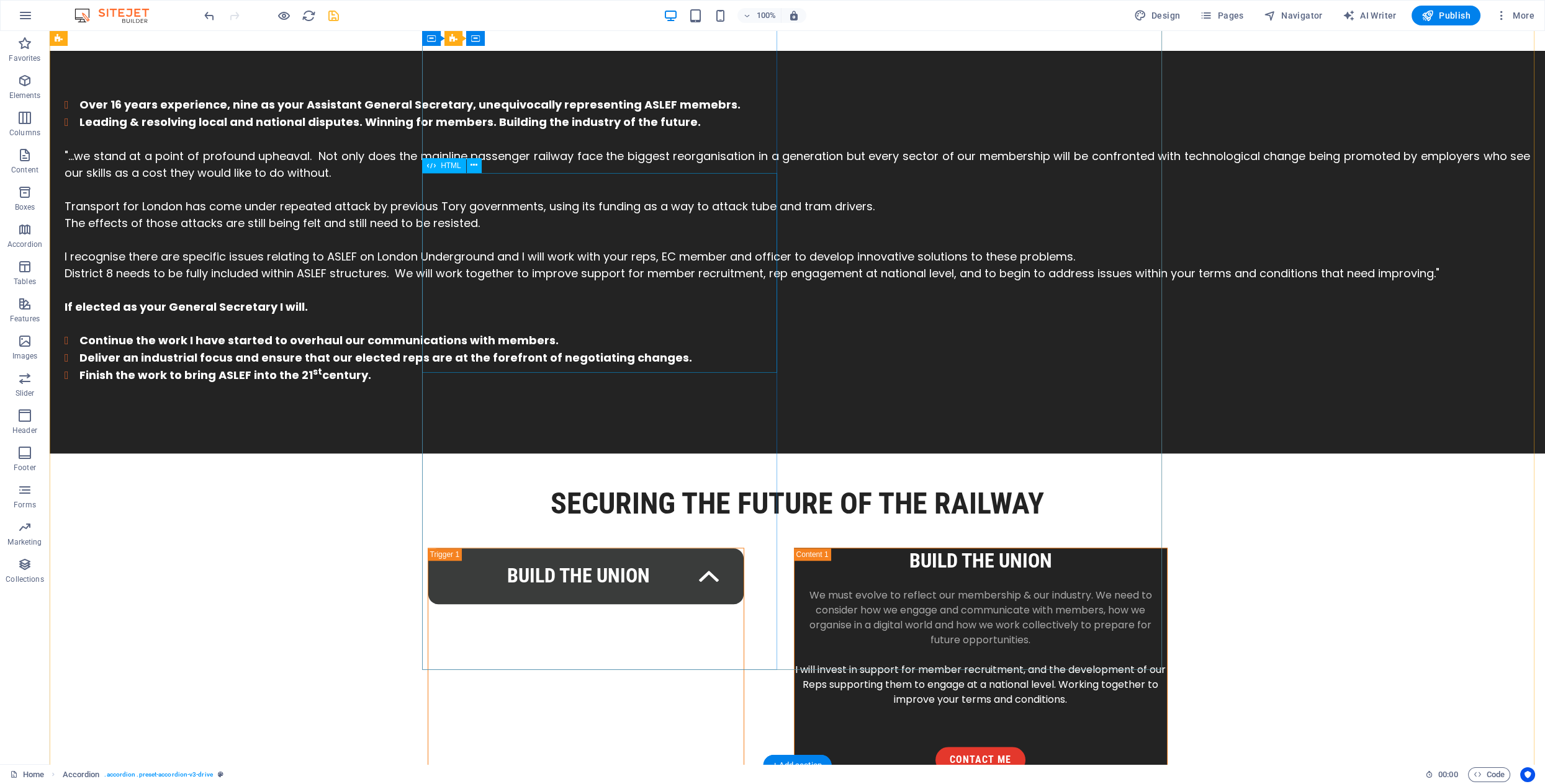
scroll to position [3341, 0]
